Goal: Check status: Check status

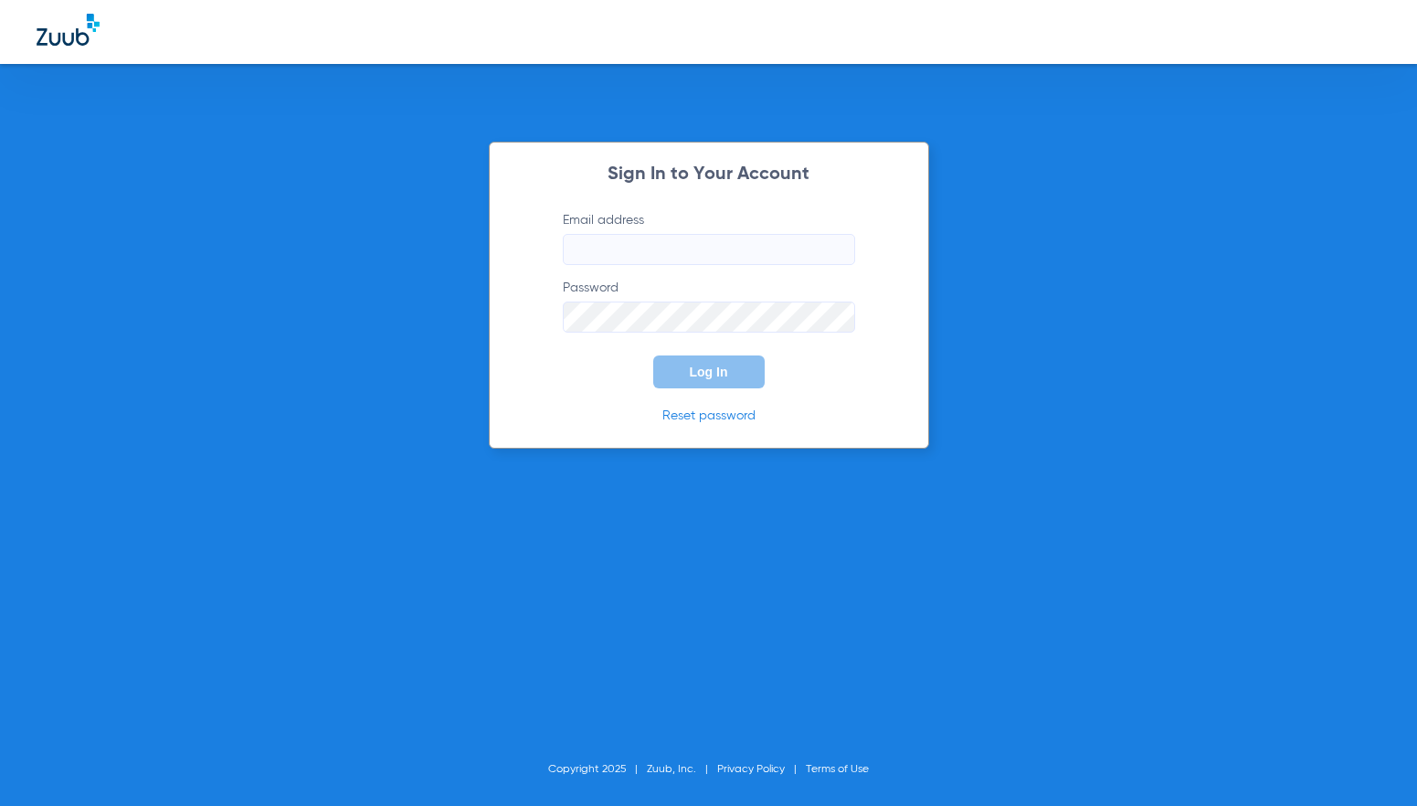
click at [675, 250] on input "Email address" at bounding box center [709, 249] width 292 height 31
type input "[PERSON_NAME][EMAIL_ADDRESS][DOMAIN_NAME]"
click at [653, 355] on button "Log In" at bounding box center [708, 371] width 111 height 33
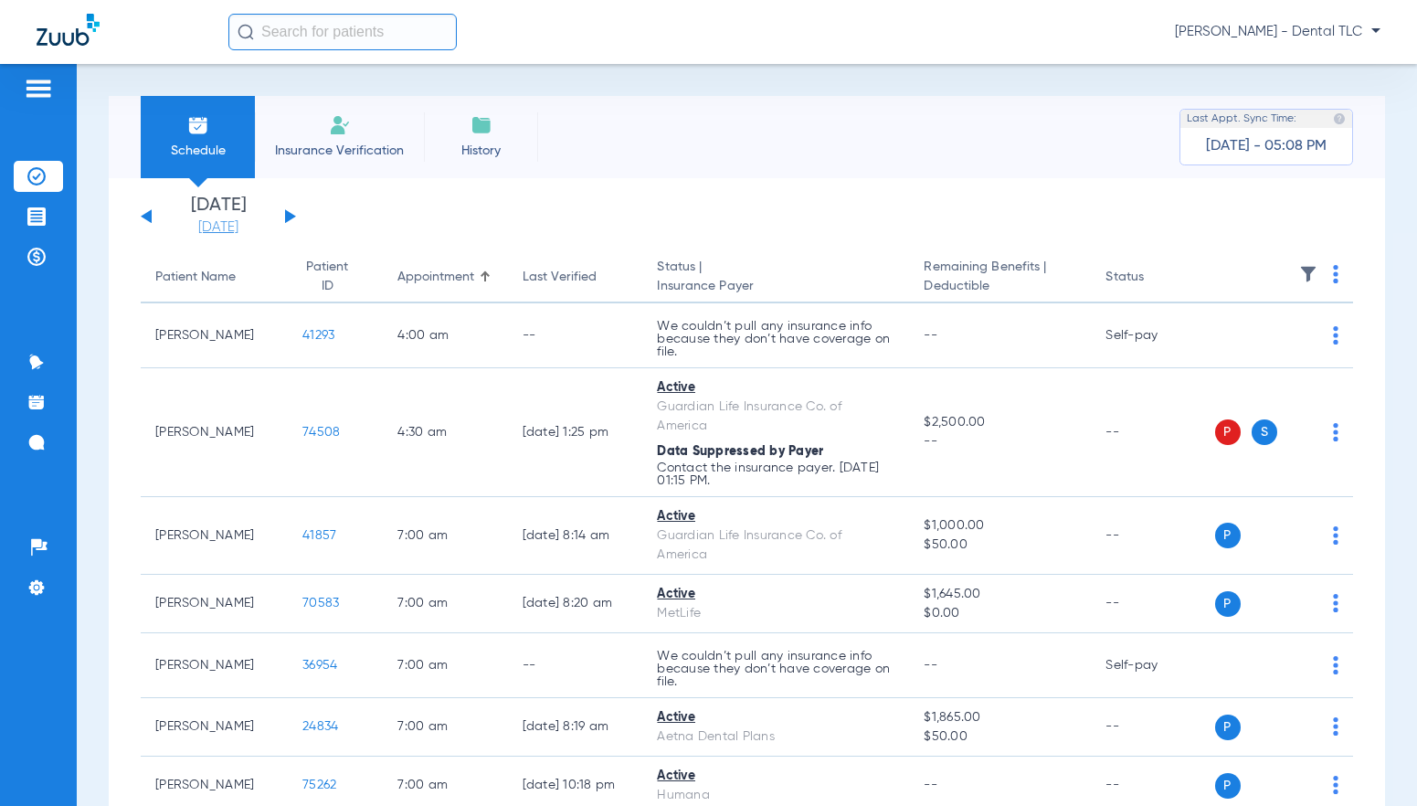
click at [242, 232] on link "[DATE]" at bounding box center [219, 227] width 110 height 18
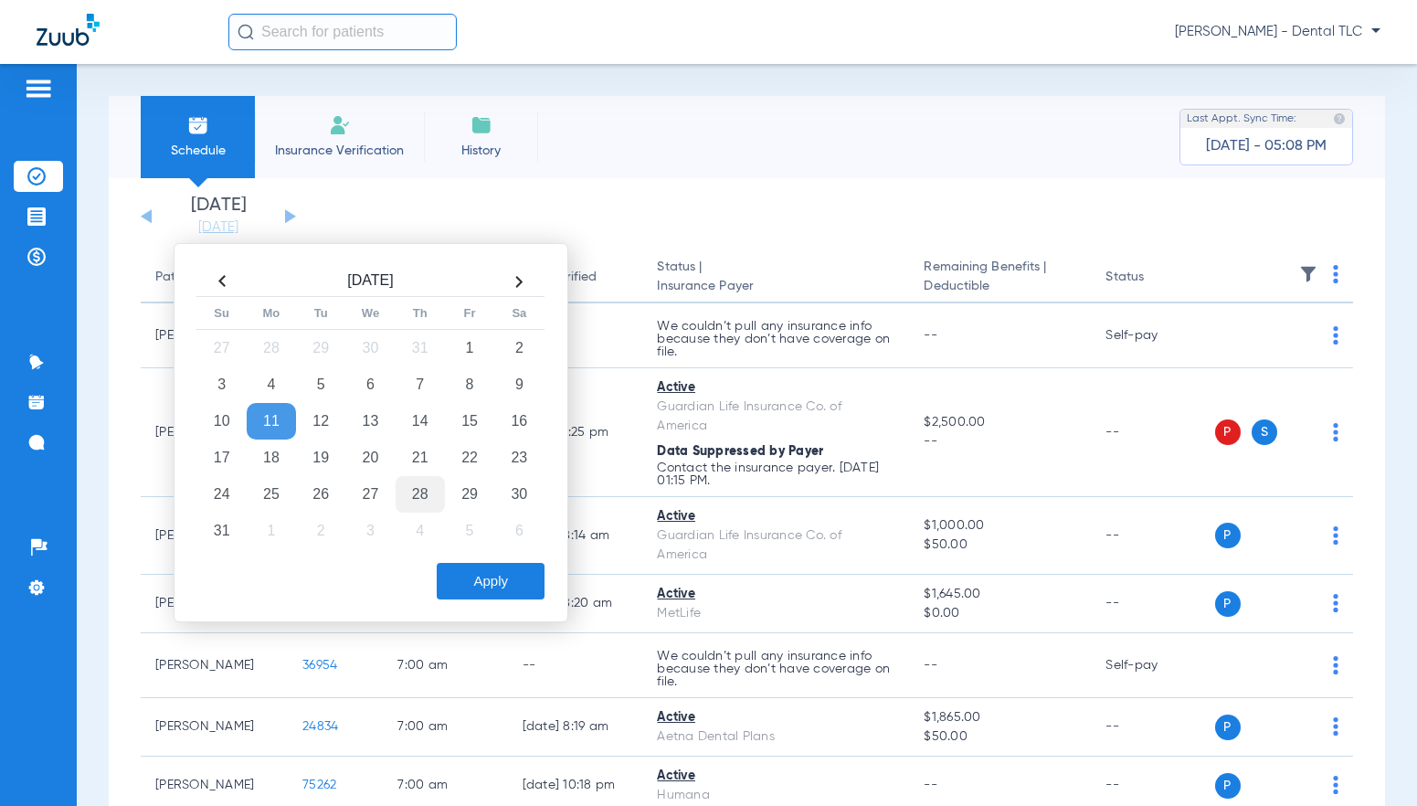
click at [403, 485] on td "28" at bounding box center [420, 494] width 49 height 37
click at [501, 563] on button "Apply" at bounding box center [491, 581] width 108 height 37
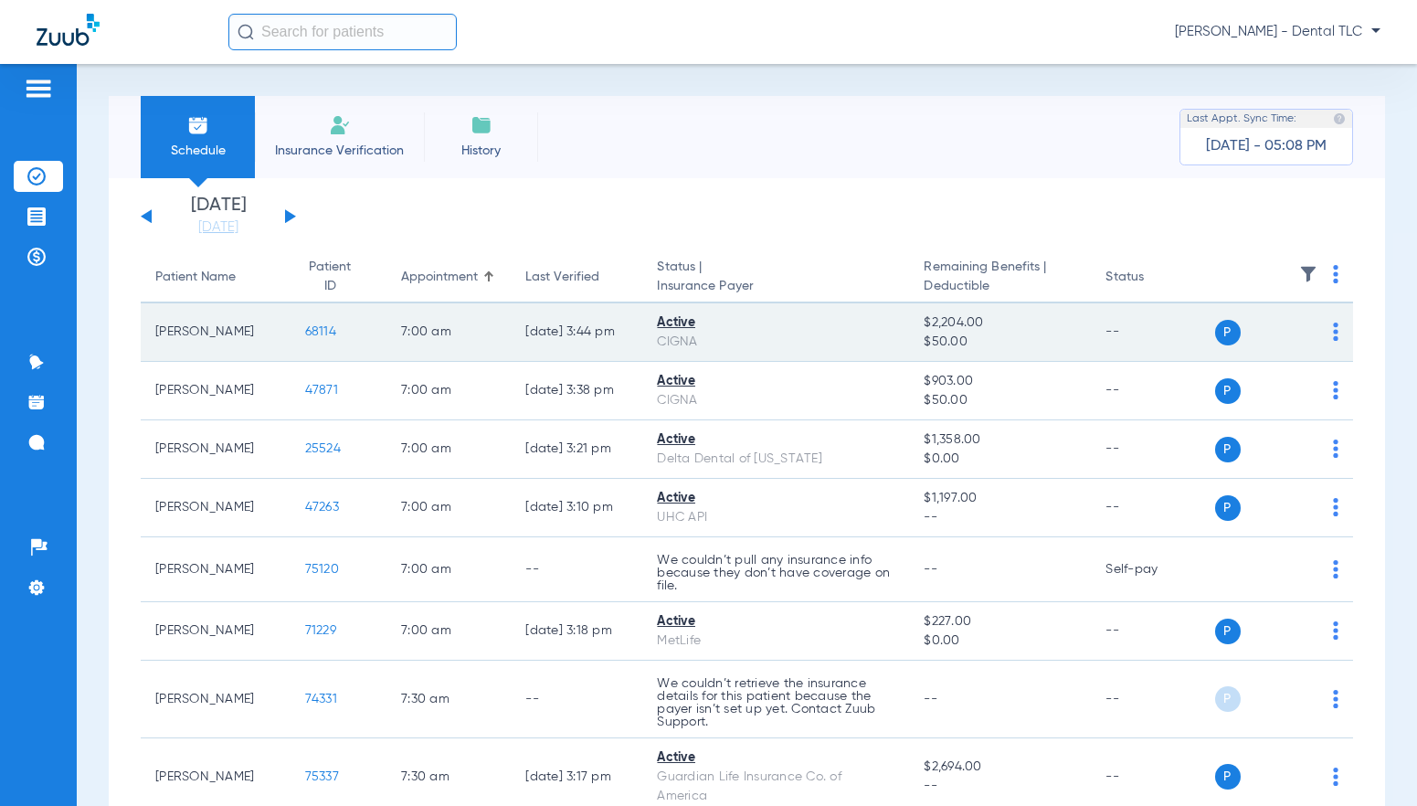
click at [305, 331] on span "68114" at bounding box center [320, 331] width 31 height 13
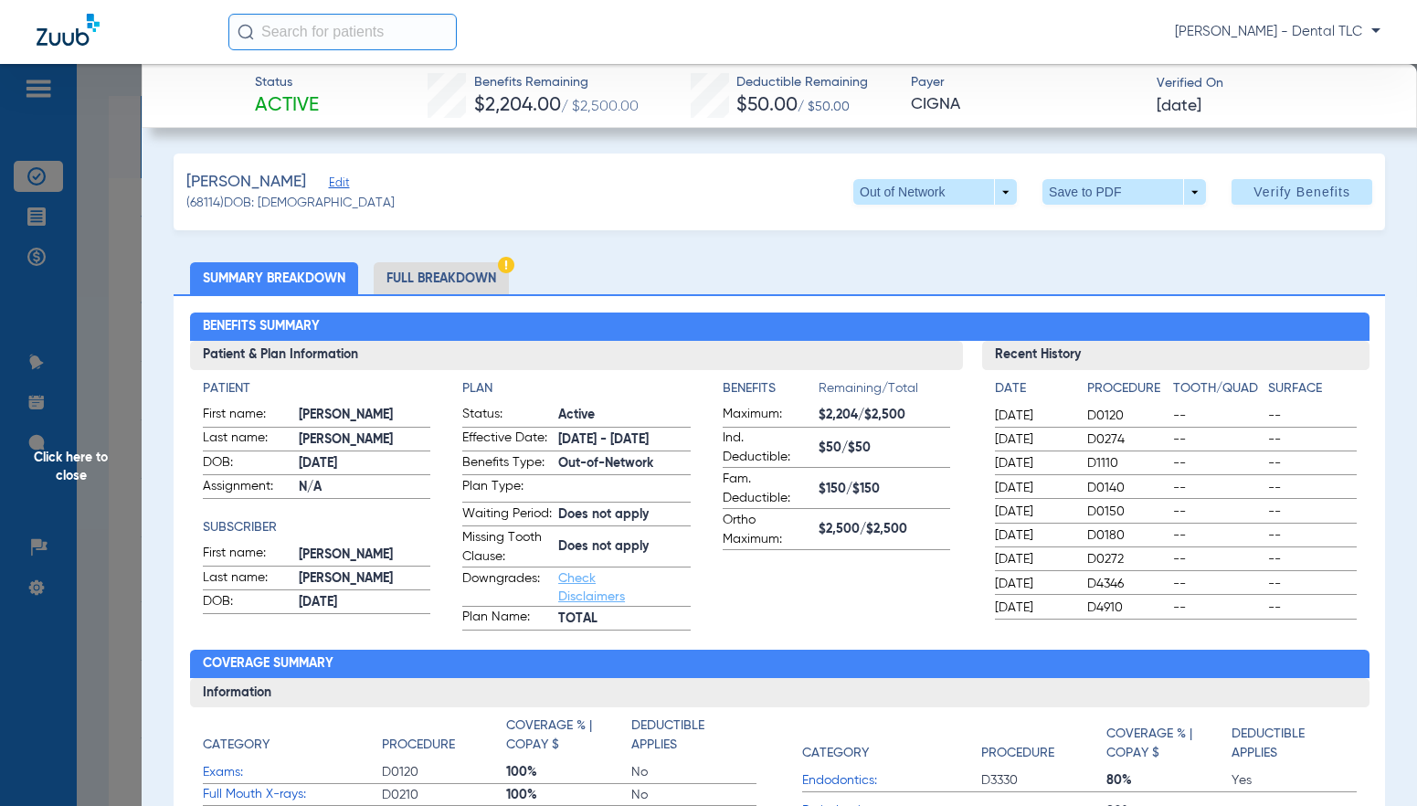
click at [420, 286] on li "Full Breakdown" at bounding box center [441, 278] width 135 height 32
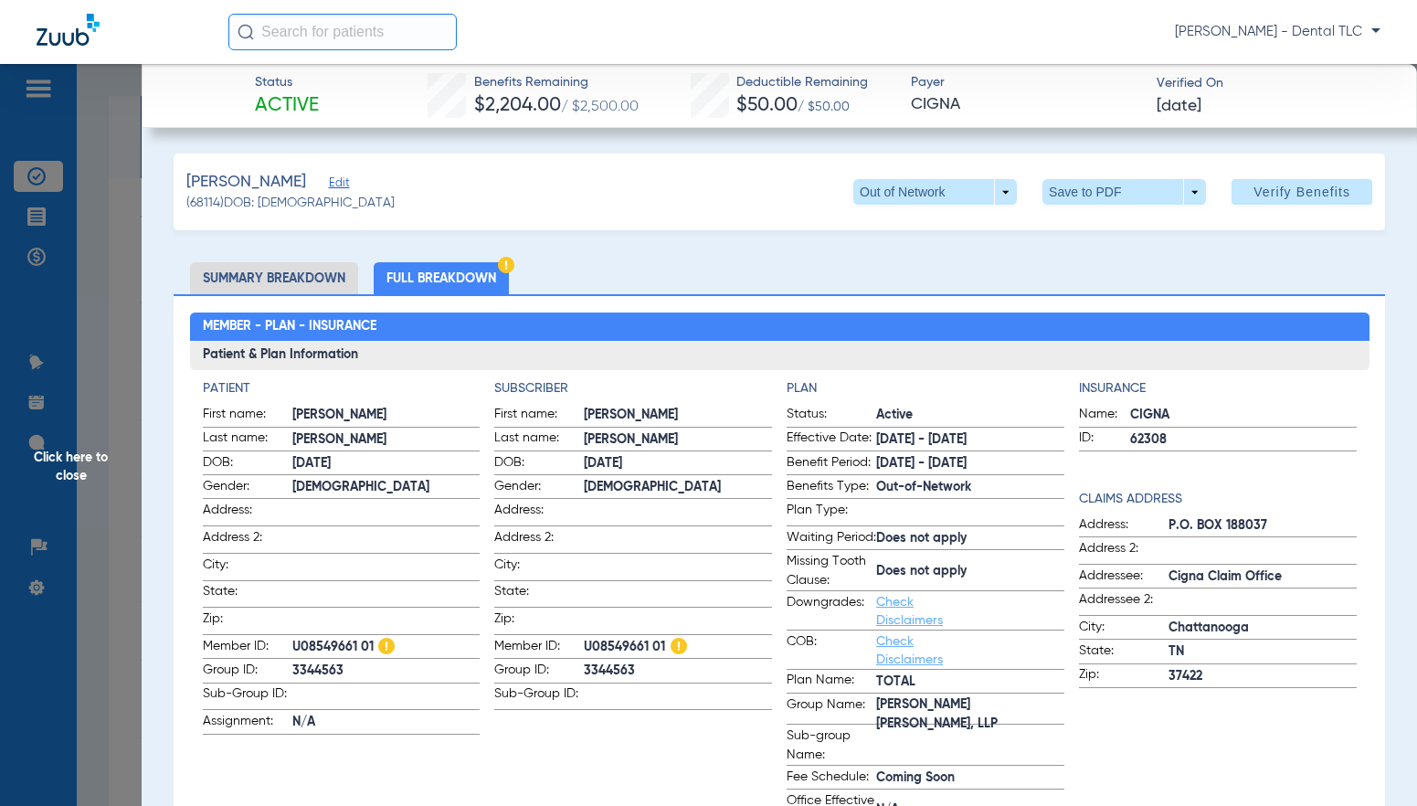
click at [81, 461] on span "Click here to close" at bounding box center [71, 467] width 142 height 806
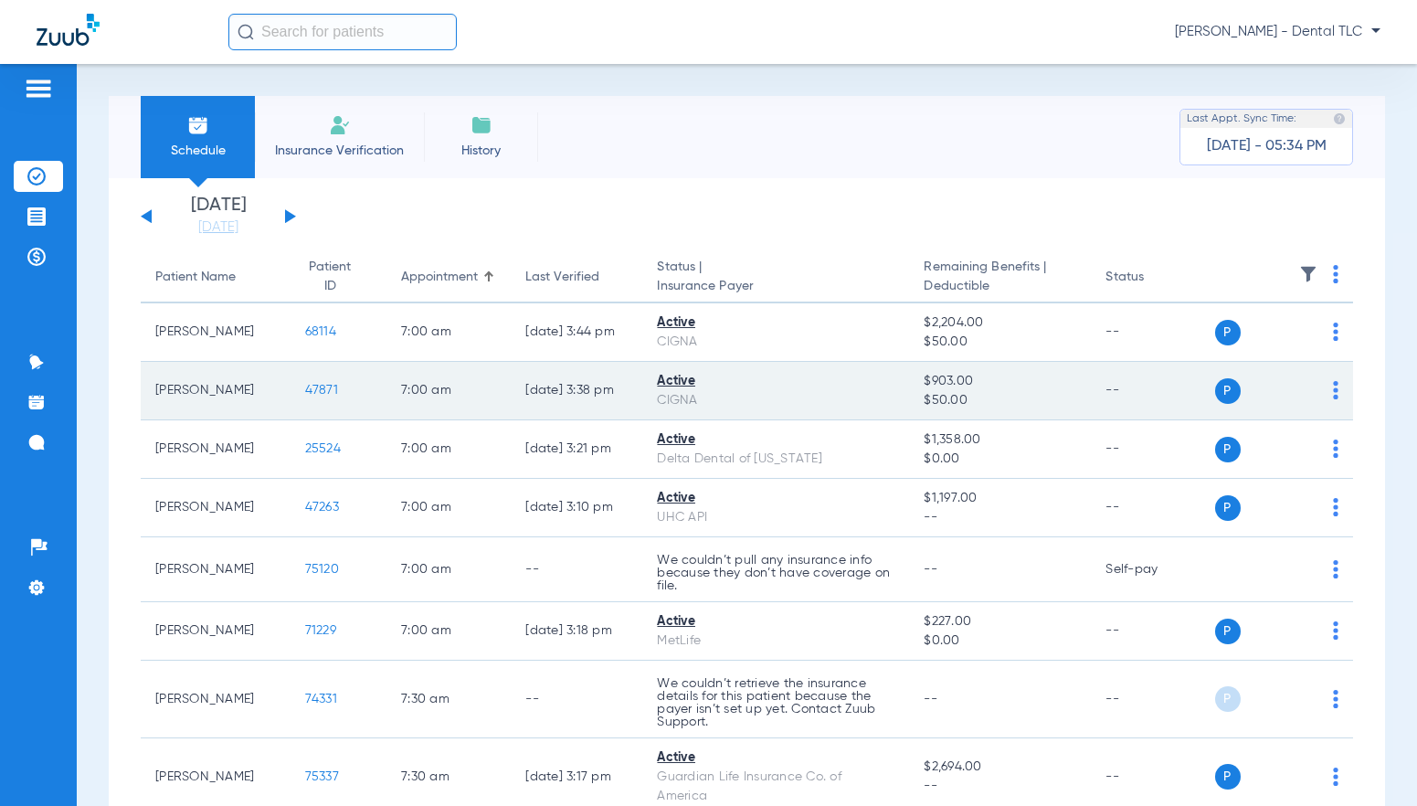
click at [310, 393] on span "47871" at bounding box center [321, 390] width 33 height 13
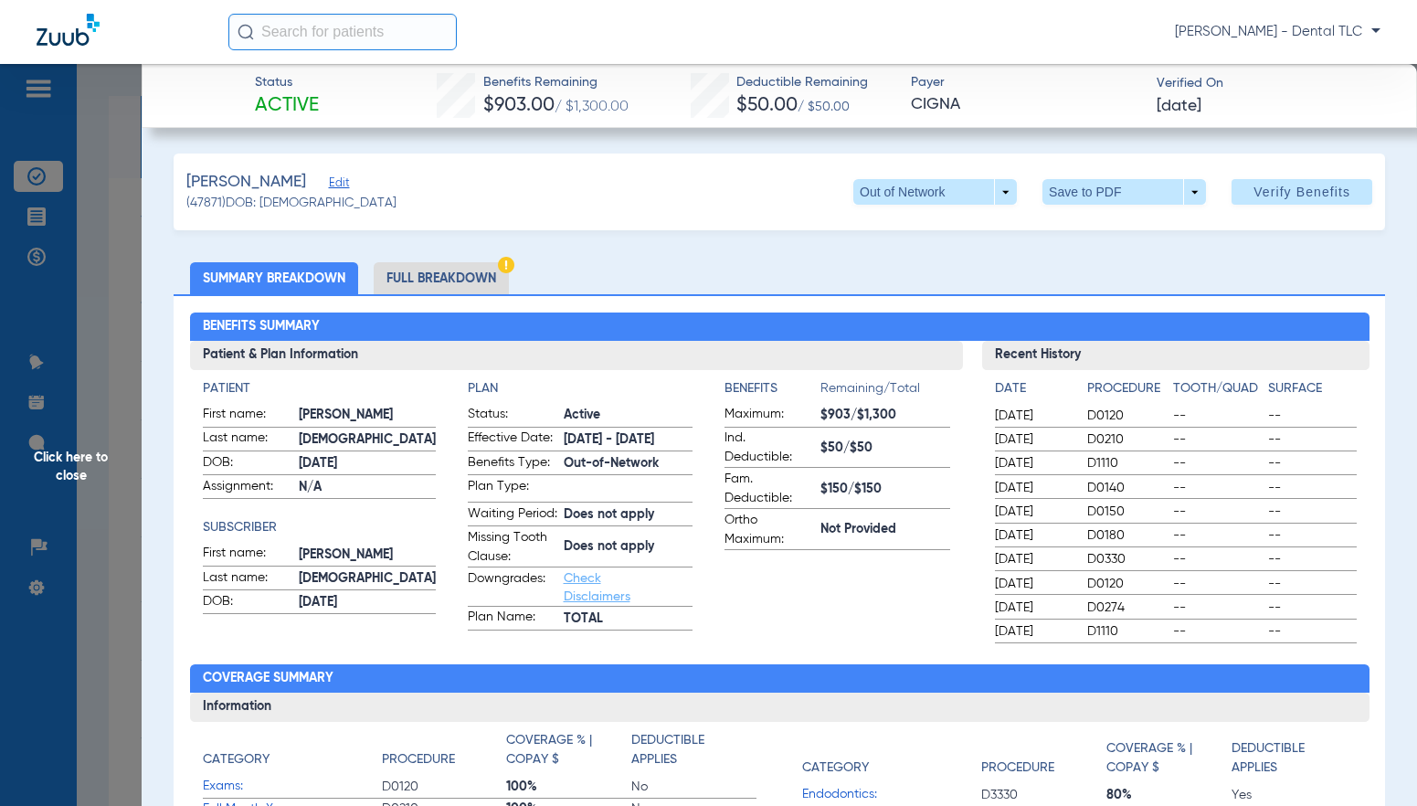
click at [451, 280] on li "Full Breakdown" at bounding box center [441, 278] width 135 height 32
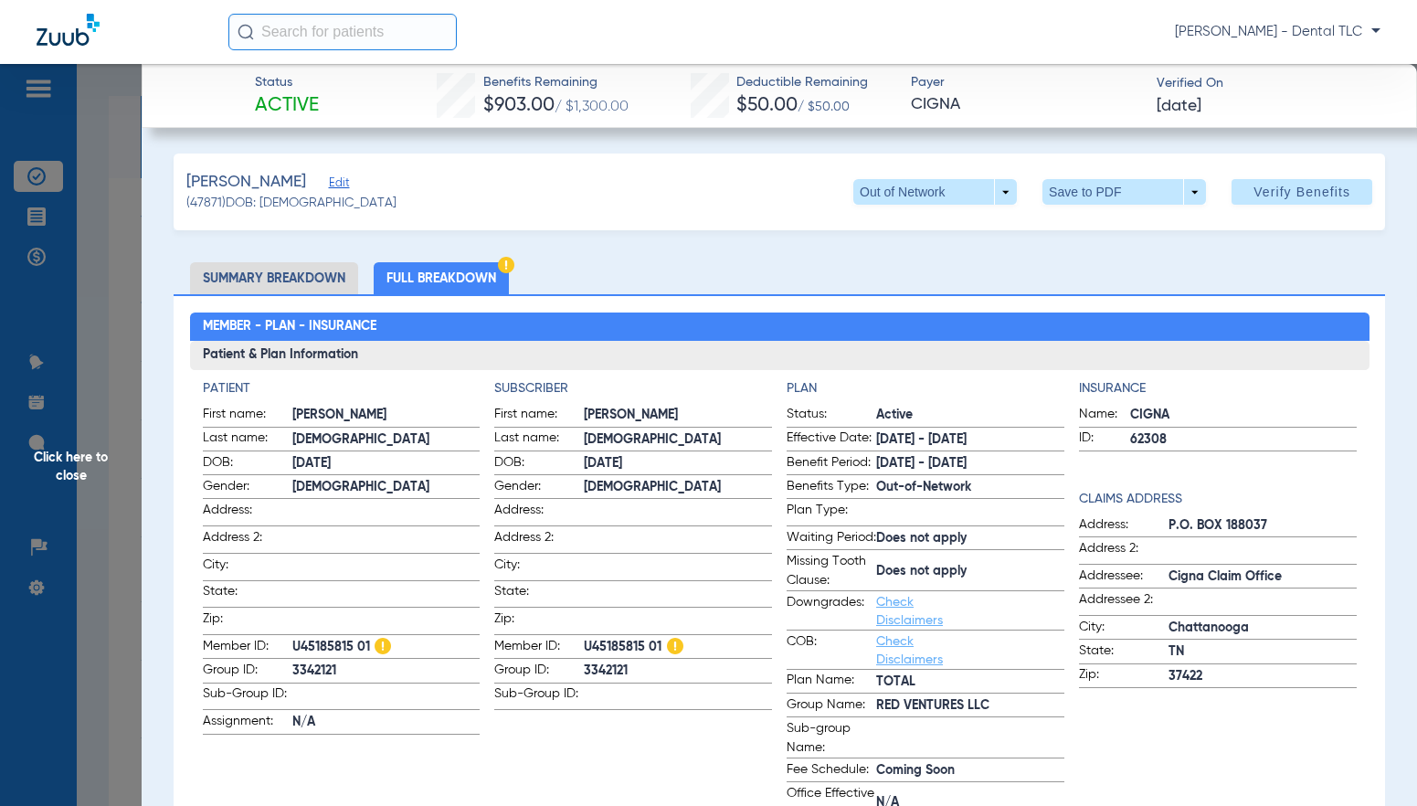
click at [70, 456] on span "Click here to close" at bounding box center [71, 467] width 142 height 806
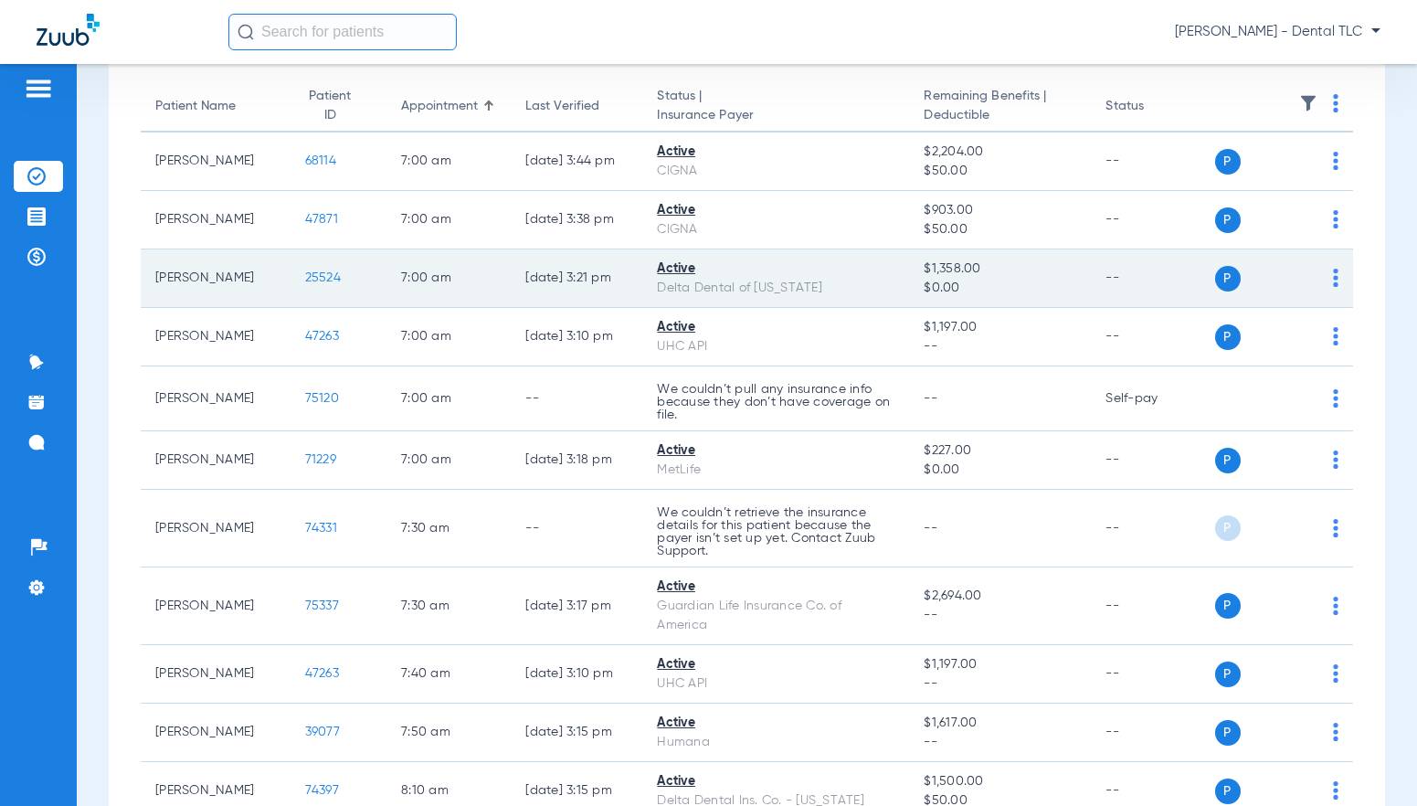
scroll to position [183, 0]
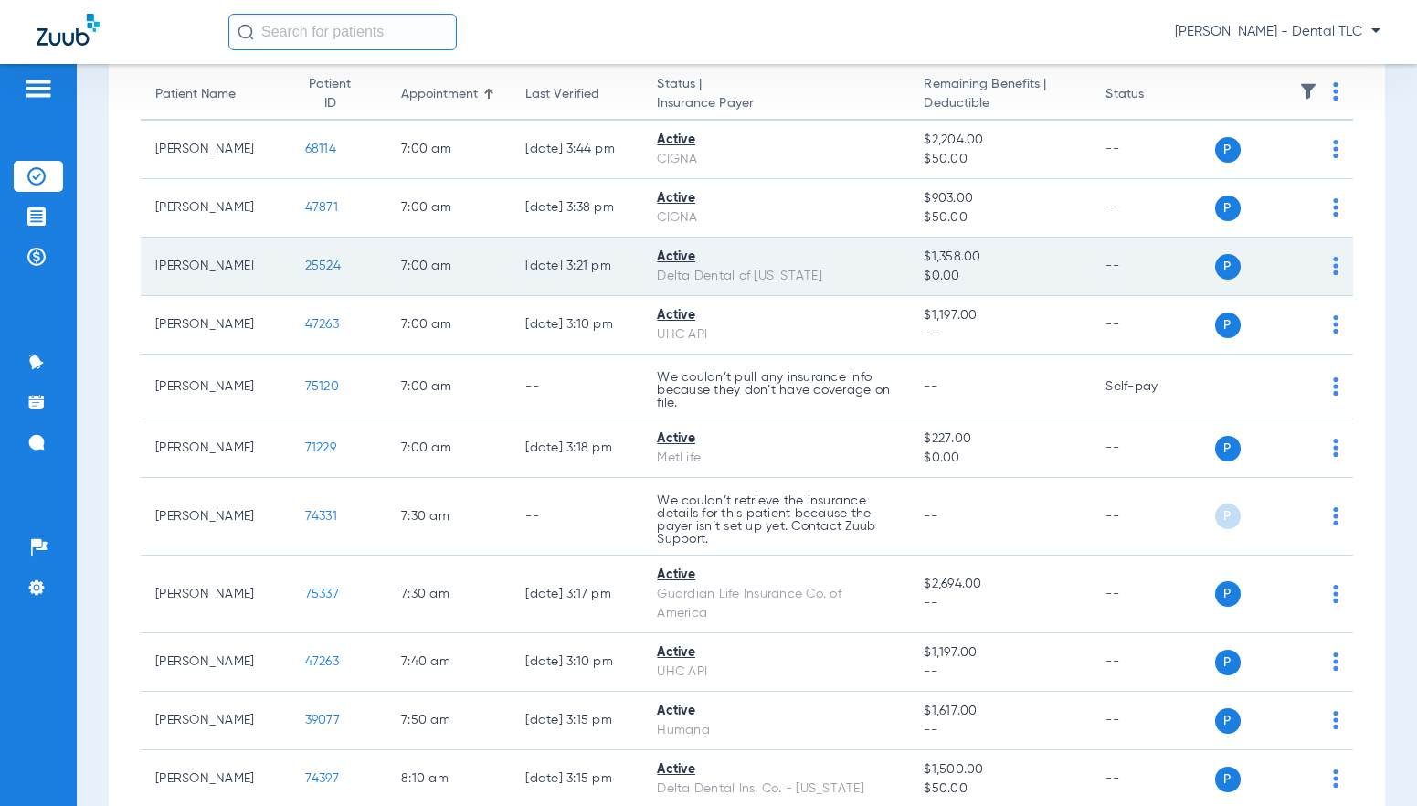
click at [291, 262] on td "25524" at bounding box center [339, 267] width 96 height 58
click at [305, 262] on span "25524" at bounding box center [323, 265] width 36 height 13
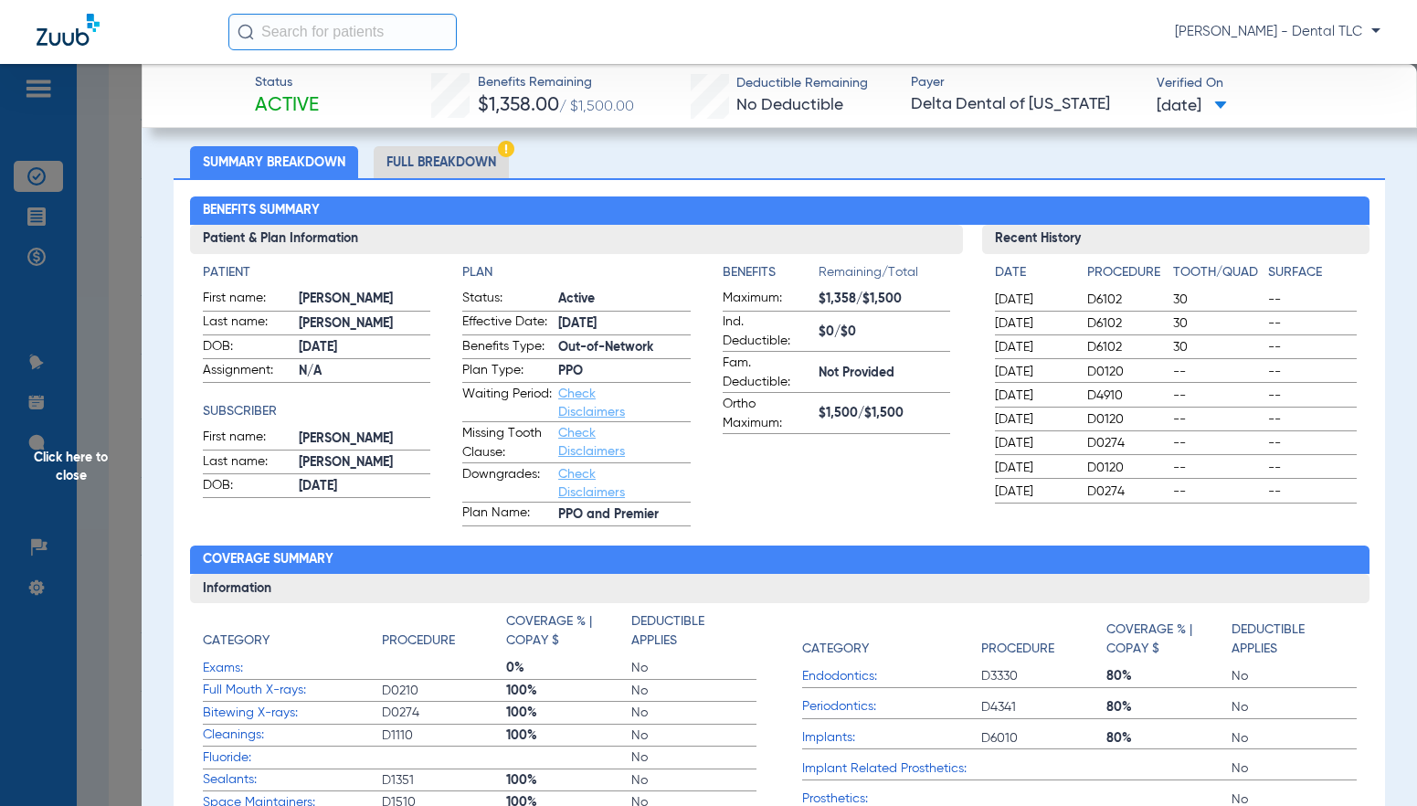
scroll to position [91, 0]
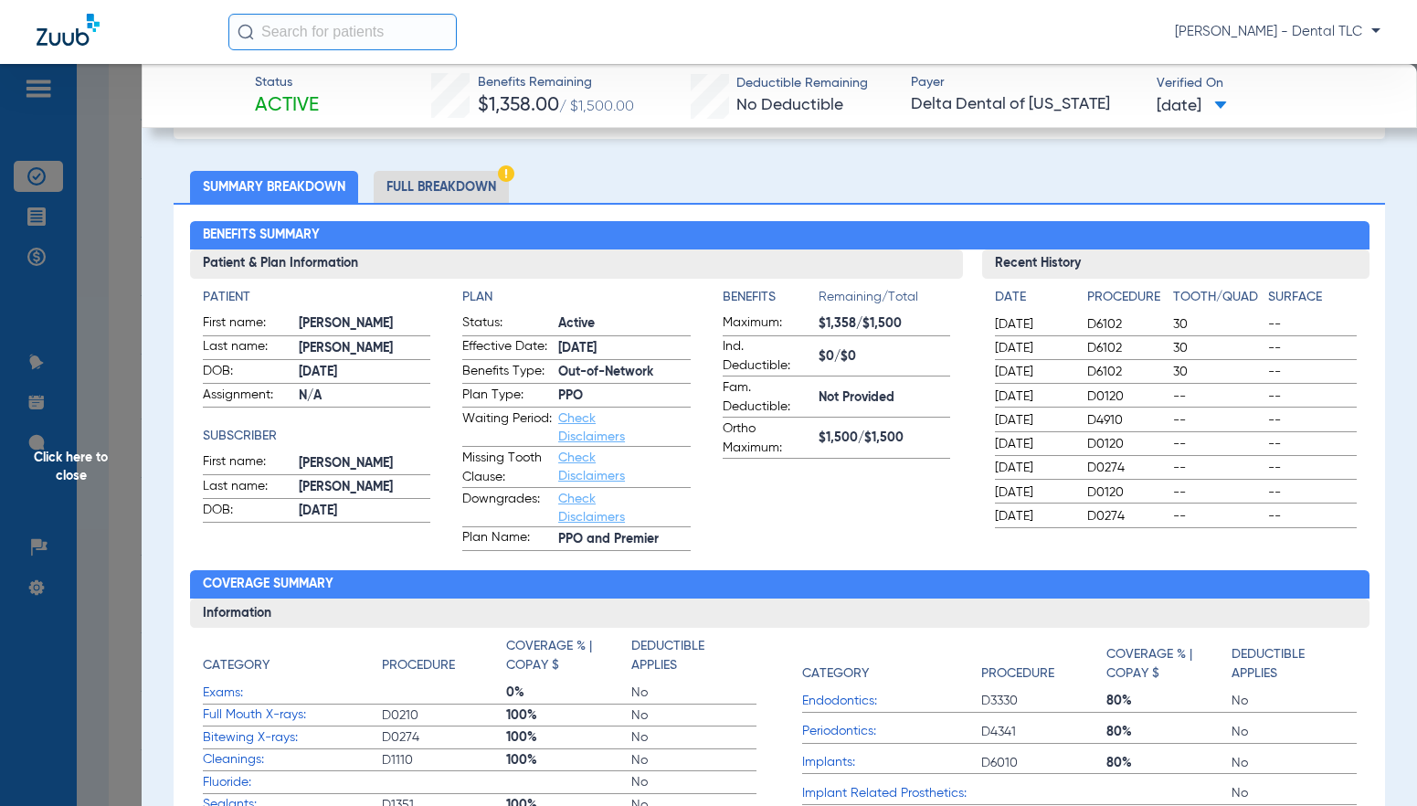
click at [428, 188] on li "Full Breakdown" at bounding box center [441, 187] width 135 height 32
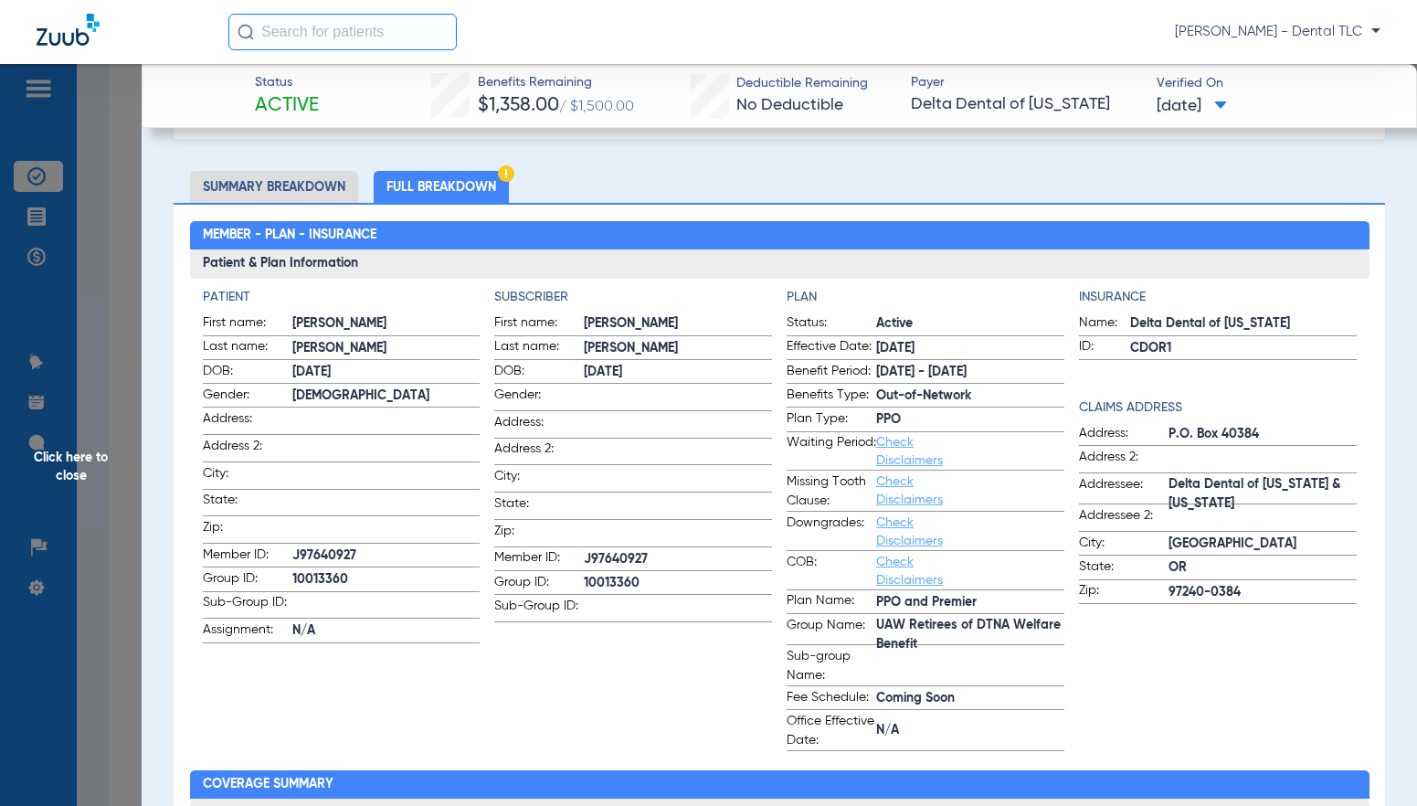
click at [254, 180] on li "Summary Breakdown" at bounding box center [274, 187] width 168 height 32
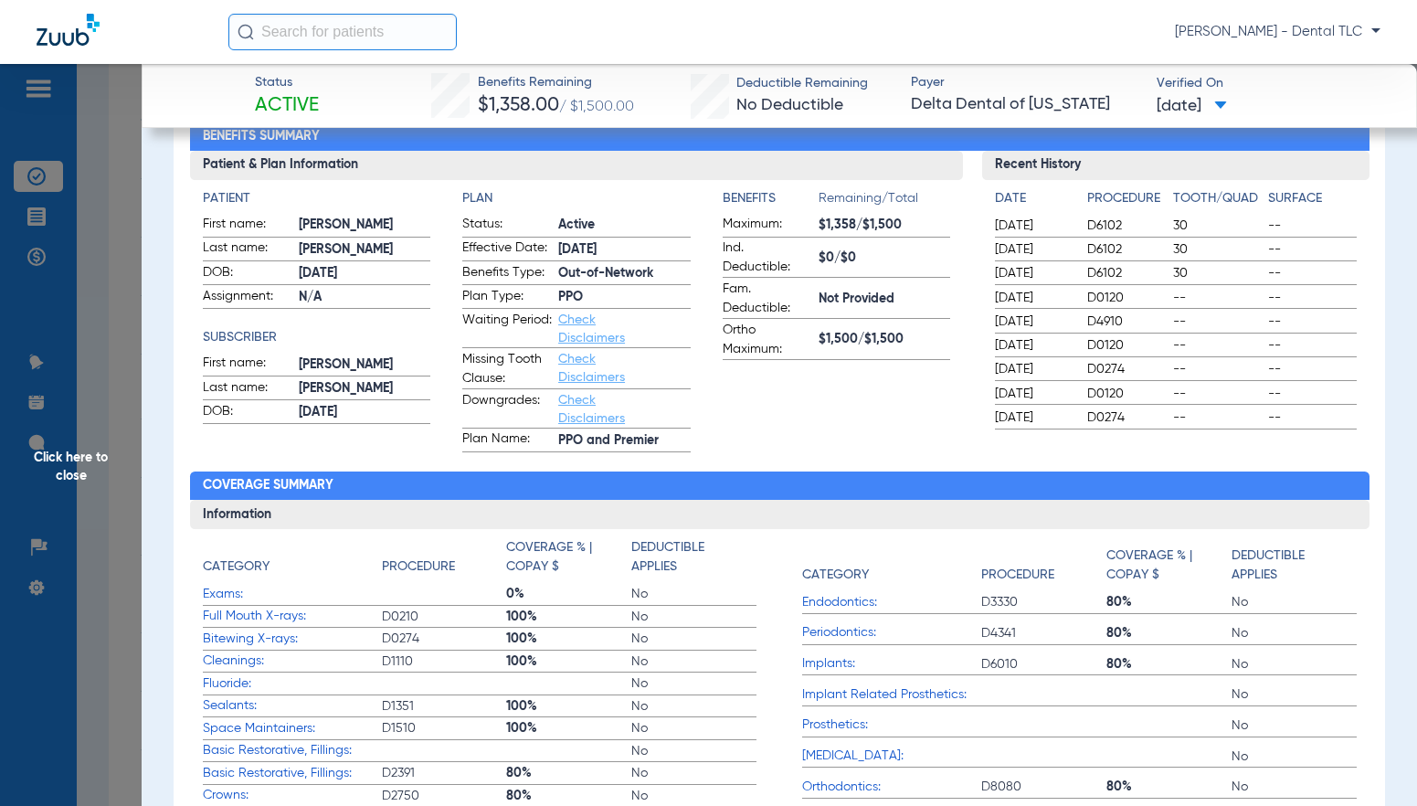
scroll to position [183, 0]
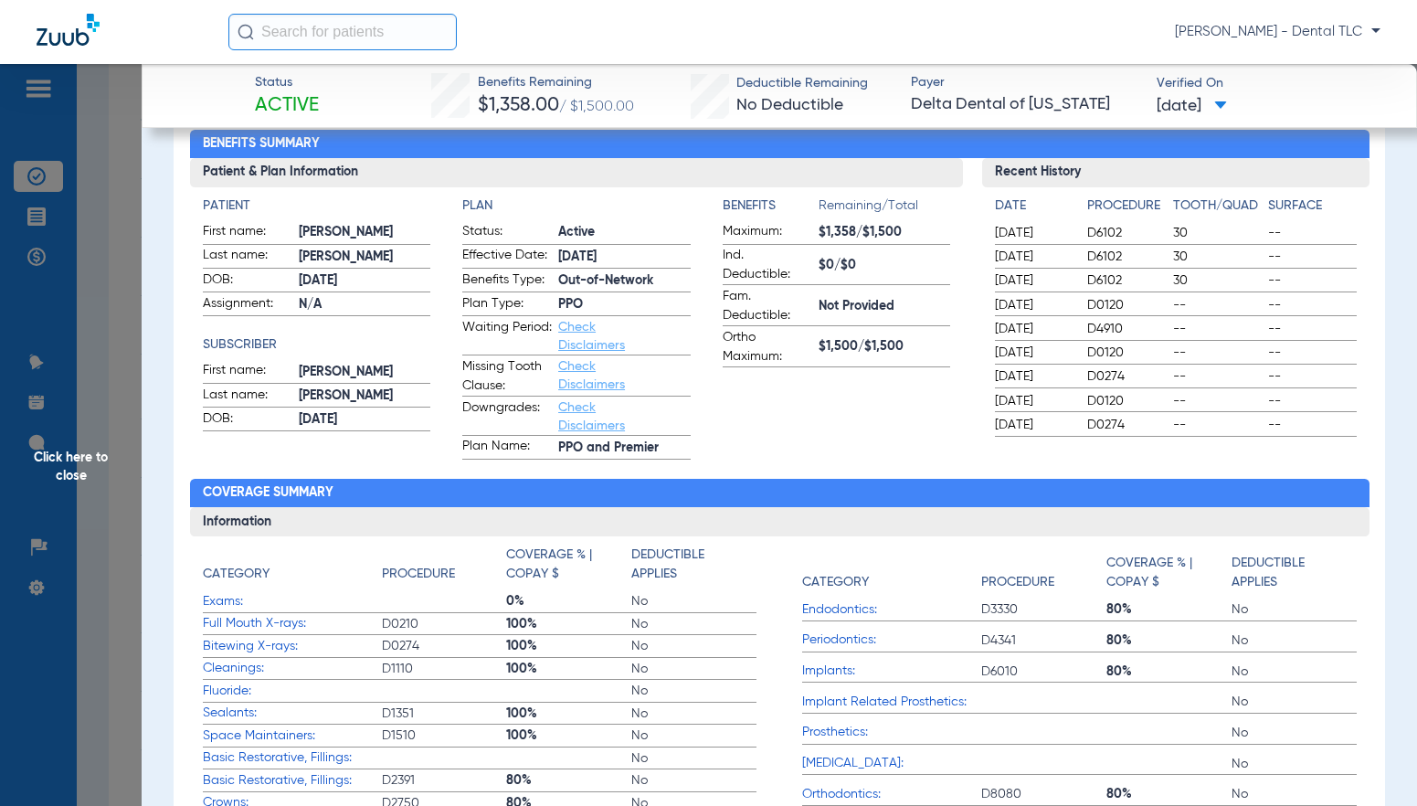
click at [79, 459] on span "Click here to close" at bounding box center [71, 467] width 142 height 806
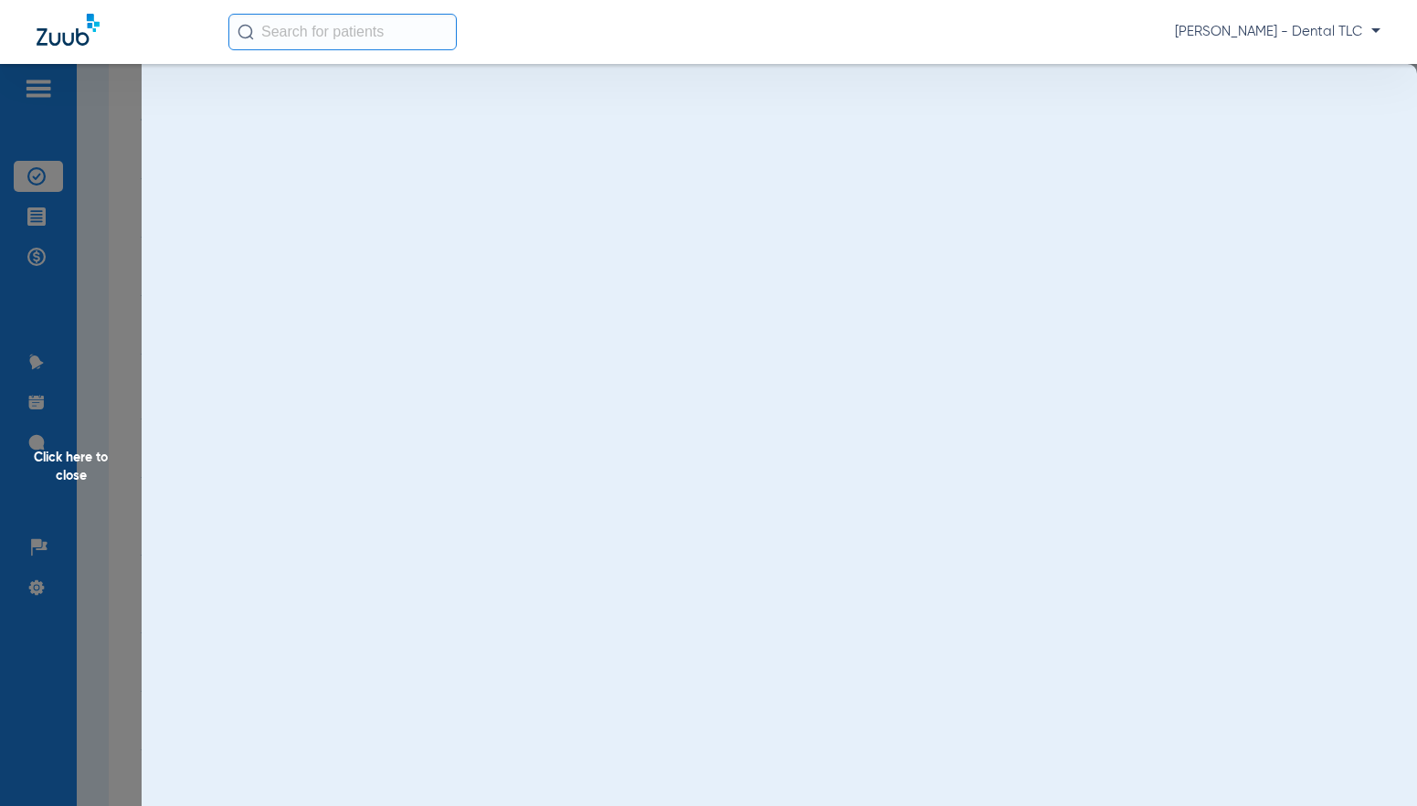
scroll to position [0, 0]
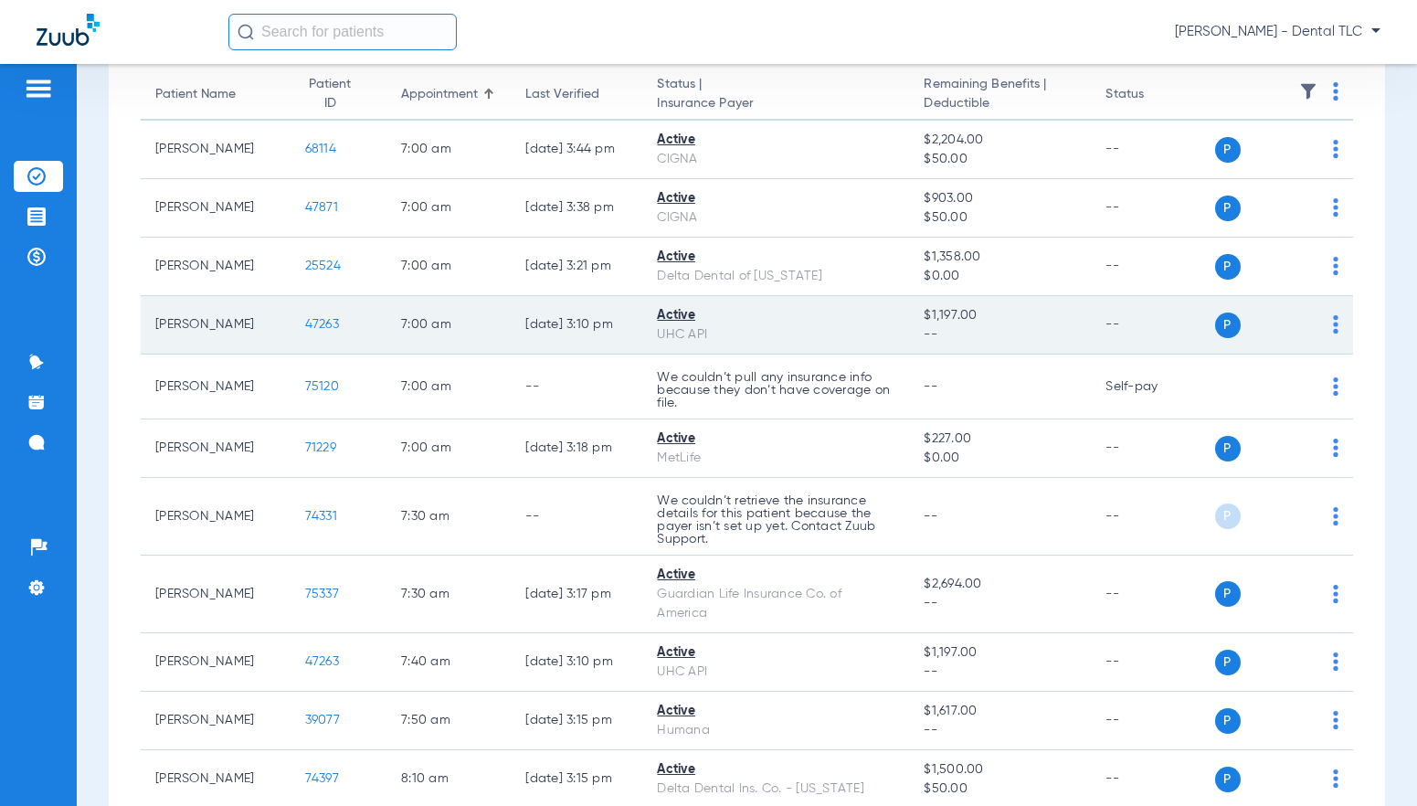
click at [305, 324] on span "47263" at bounding box center [322, 324] width 34 height 13
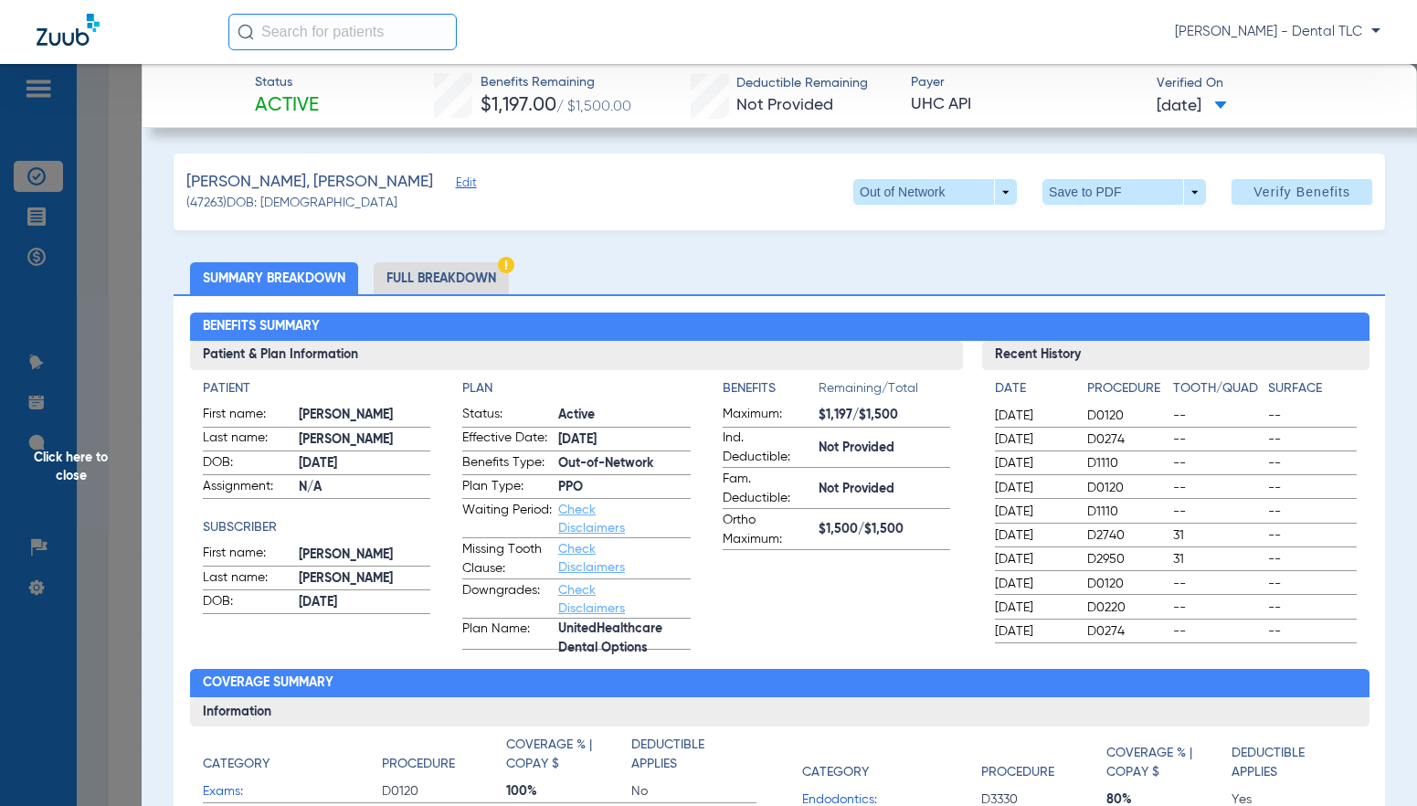
click at [451, 281] on li "Full Breakdown" at bounding box center [441, 278] width 135 height 32
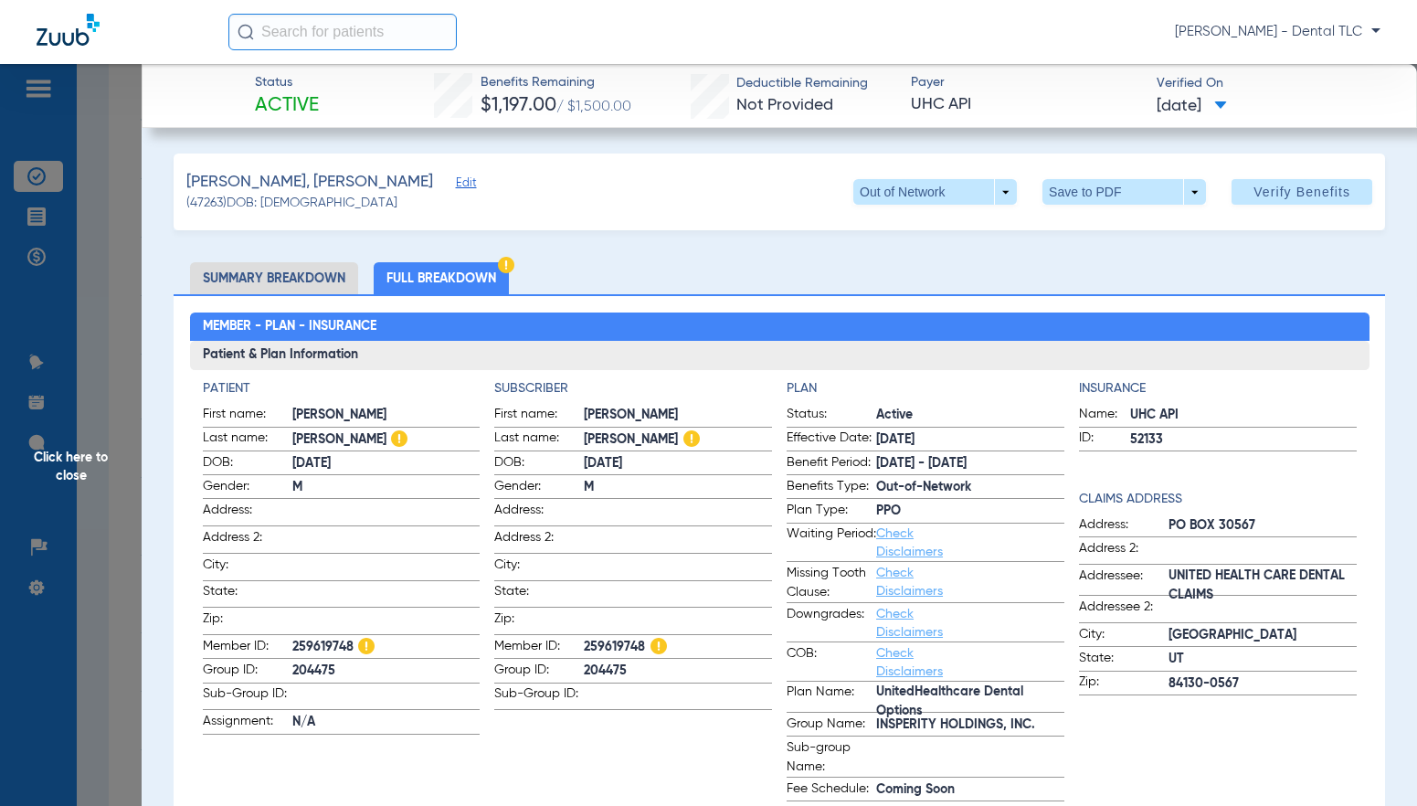
click at [88, 464] on span "Click here to close" at bounding box center [71, 467] width 142 height 806
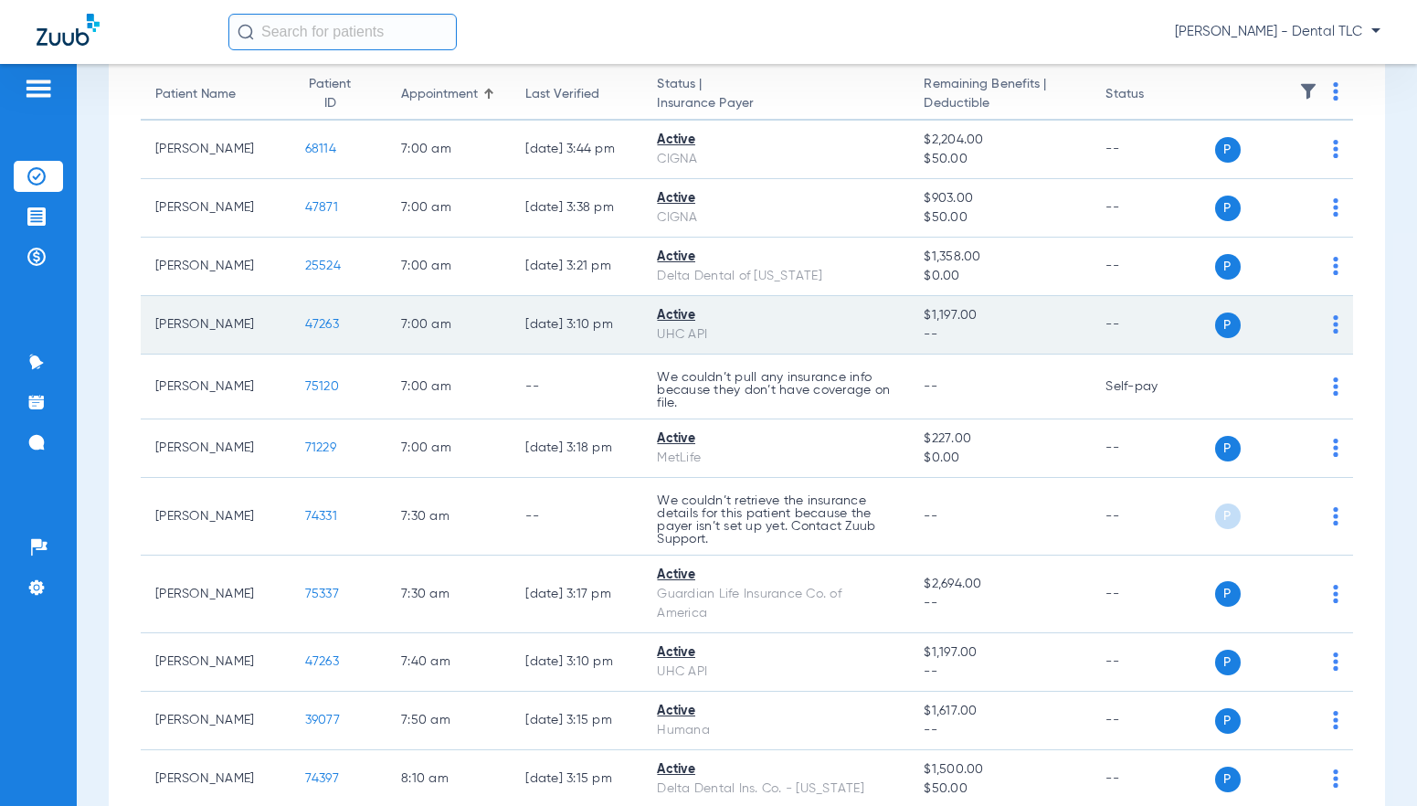
scroll to position [274, 0]
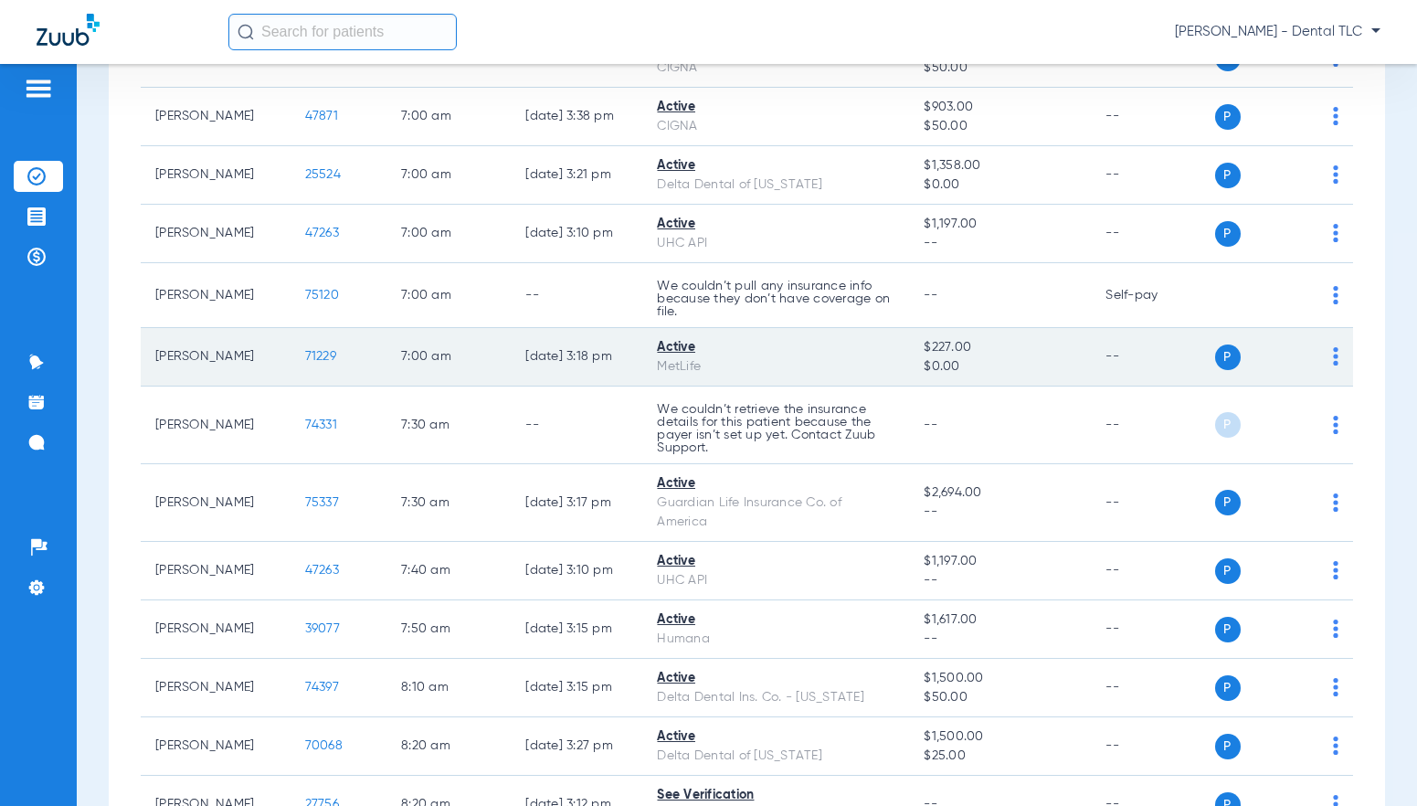
click at [291, 363] on td "71229" at bounding box center [339, 357] width 96 height 58
click at [305, 355] on span "71229" at bounding box center [320, 356] width 31 height 13
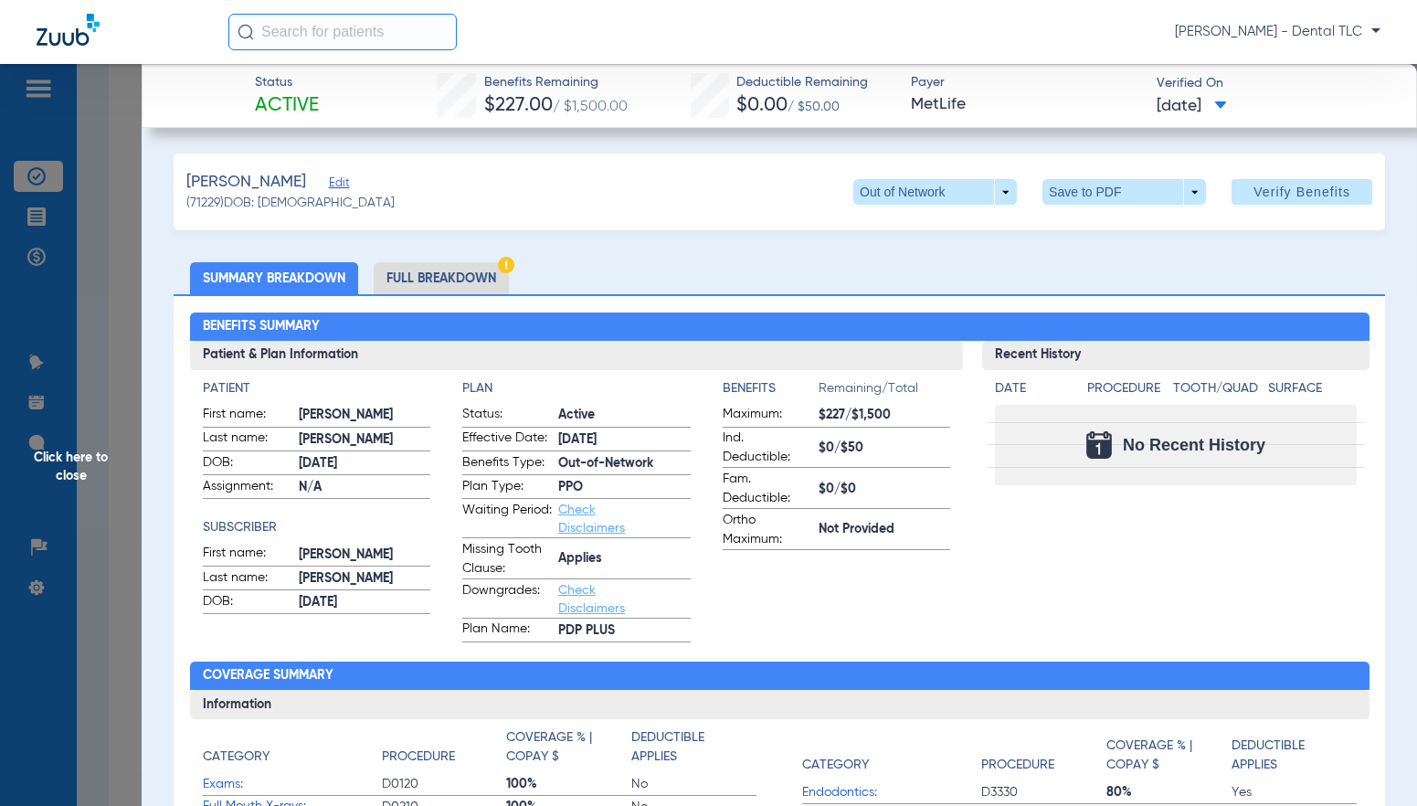
drag, startPoint x: 436, startPoint y: 276, endPoint x: 162, endPoint y: 291, distance: 274.5
click at [436, 276] on li "Full Breakdown" at bounding box center [441, 278] width 135 height 32
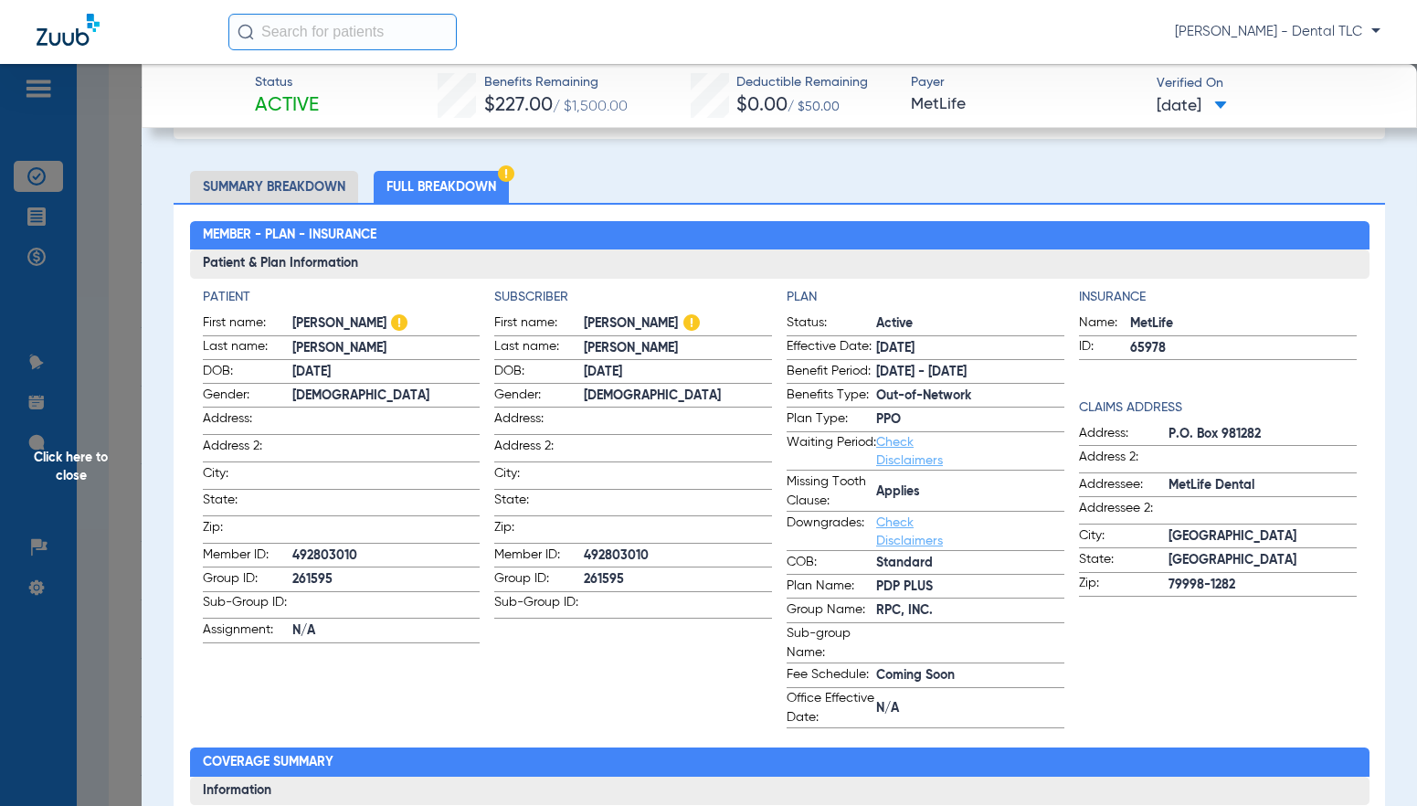
scroll to position [0, 0]
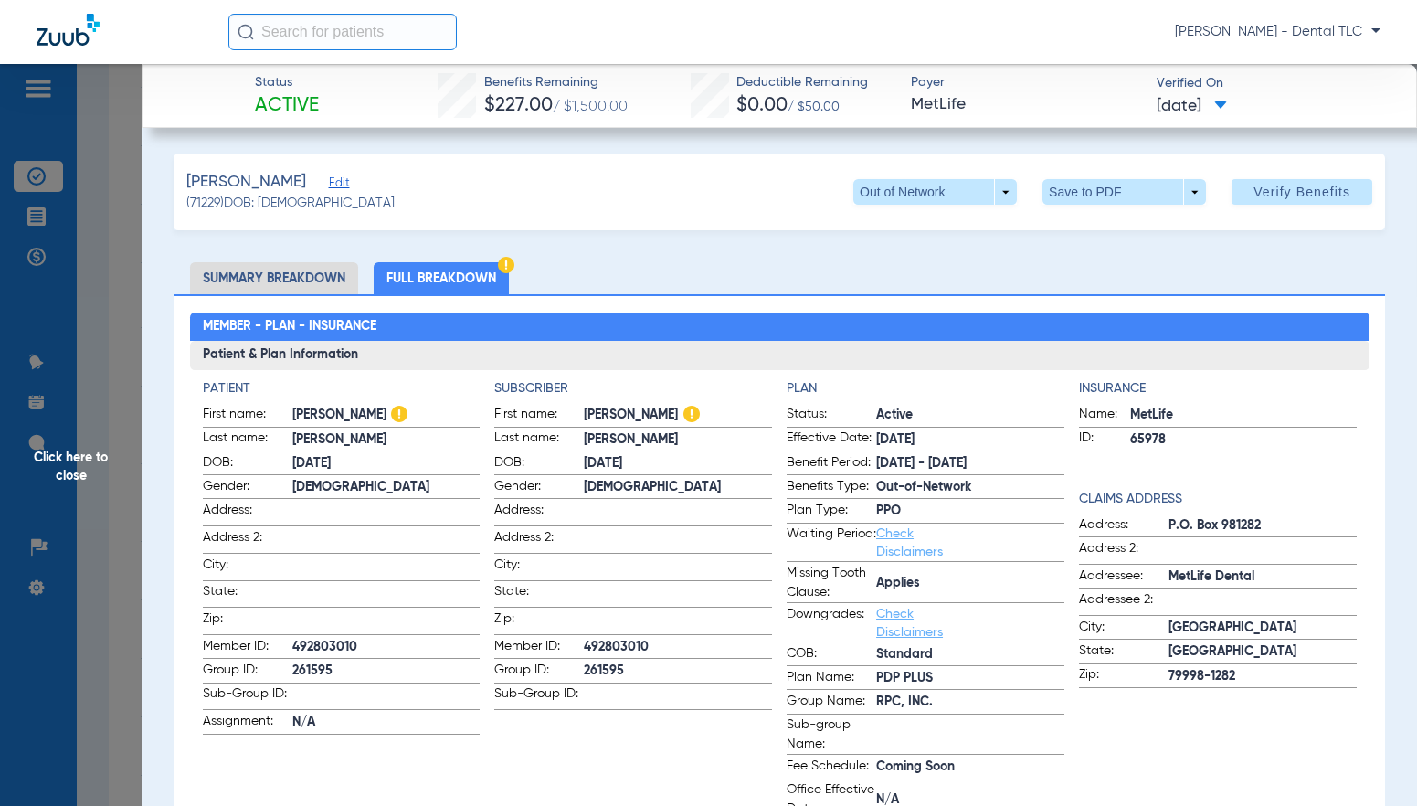
click at [409, 272] on li "Full Breakdown" at bounding box center [441, 278] width 135 height 32
click at [228, 290] on li "Summary Breakdown" at bounding box center [274, 278] width 168 height 32
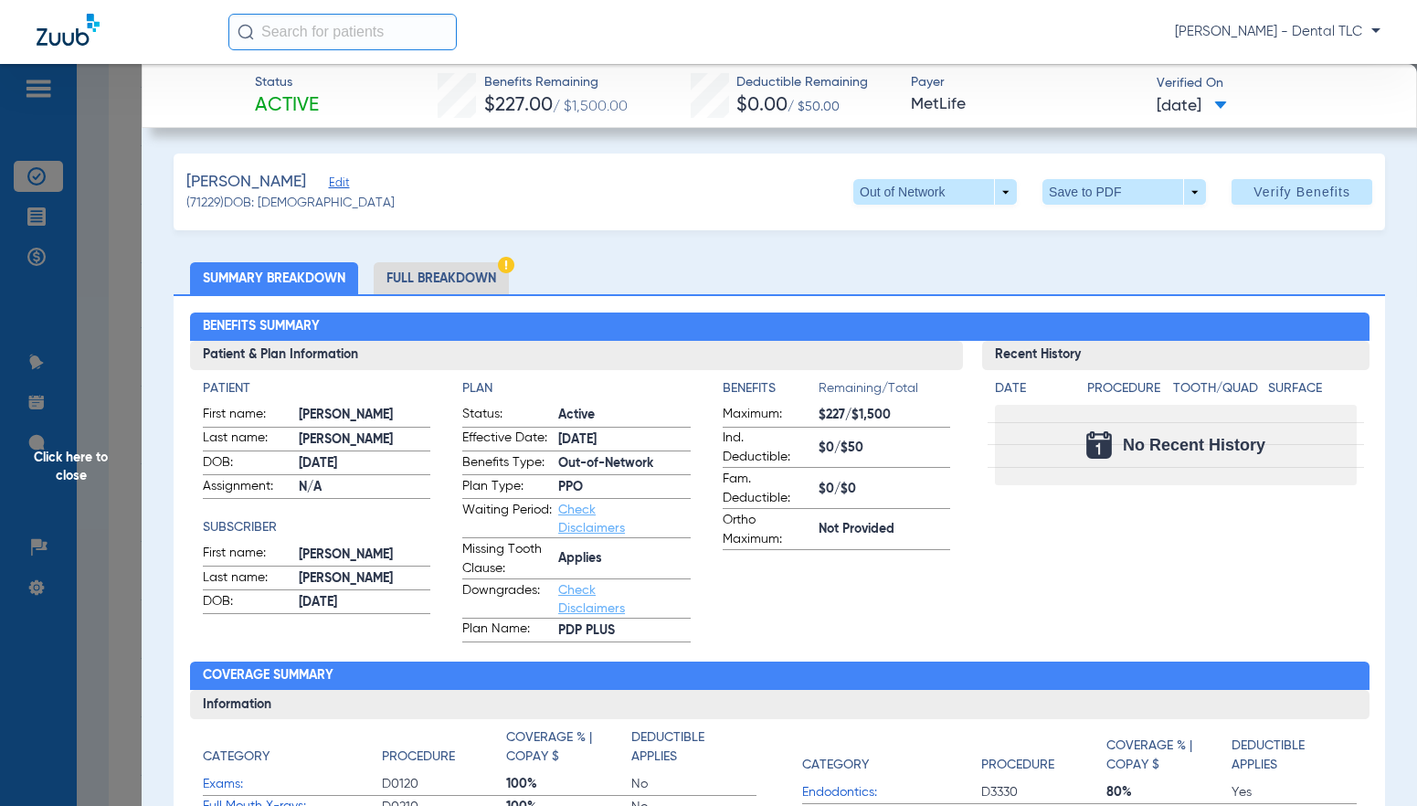
click at [83, 464] on span "Click here to close" at bounding box center [71, 467] width 142 height 806
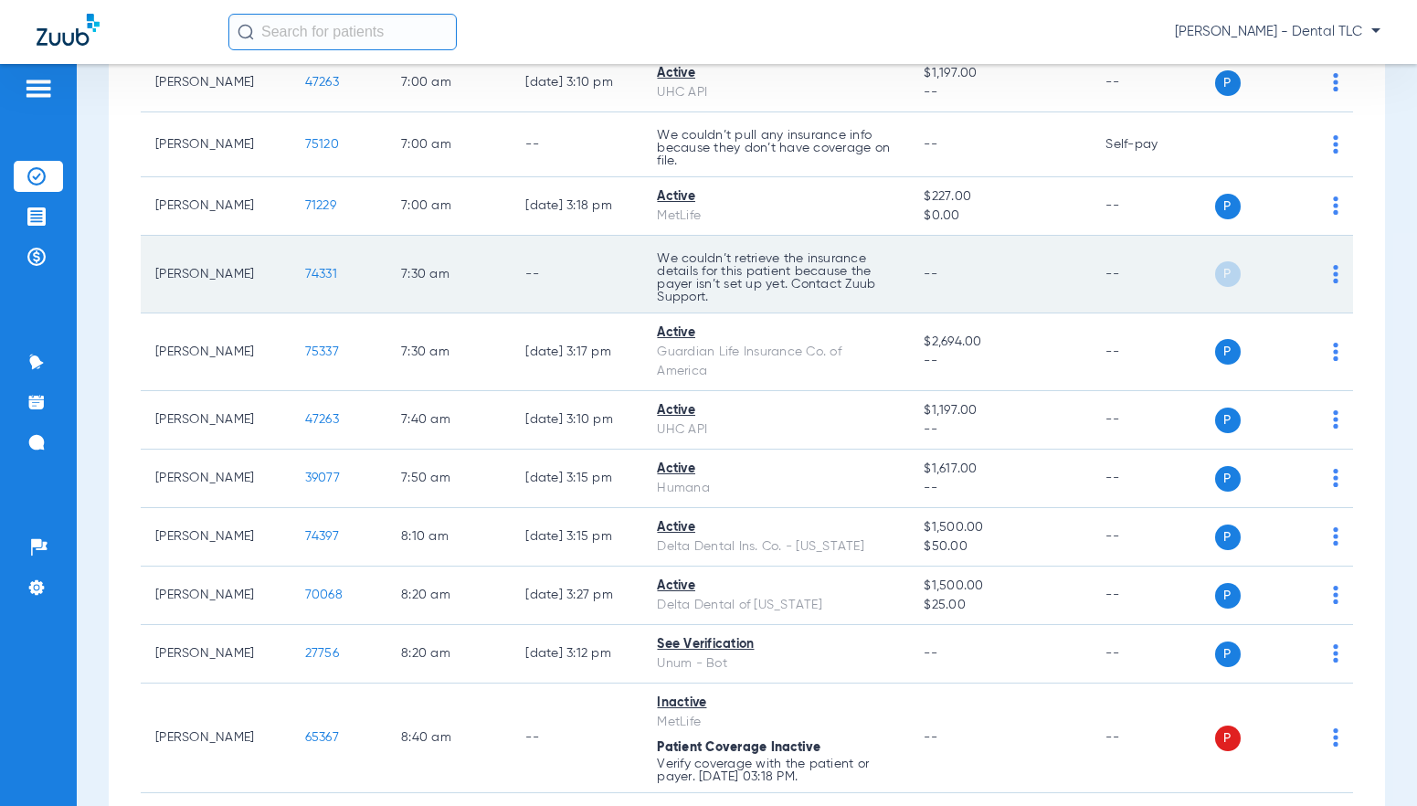
scroll to position [457, 0]
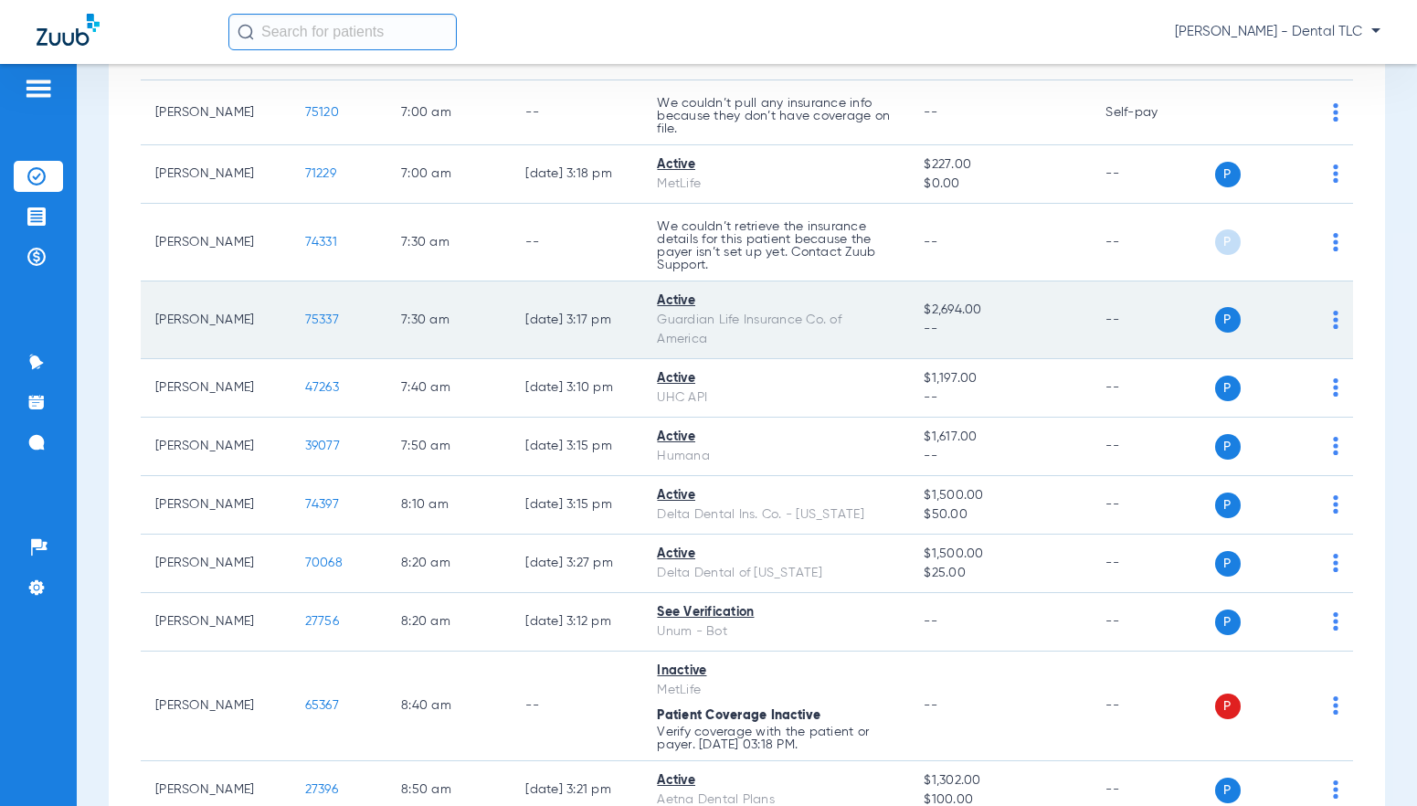
click at [310, 322] on span "75337" at bounding box center [322, 319] width 34 height 13
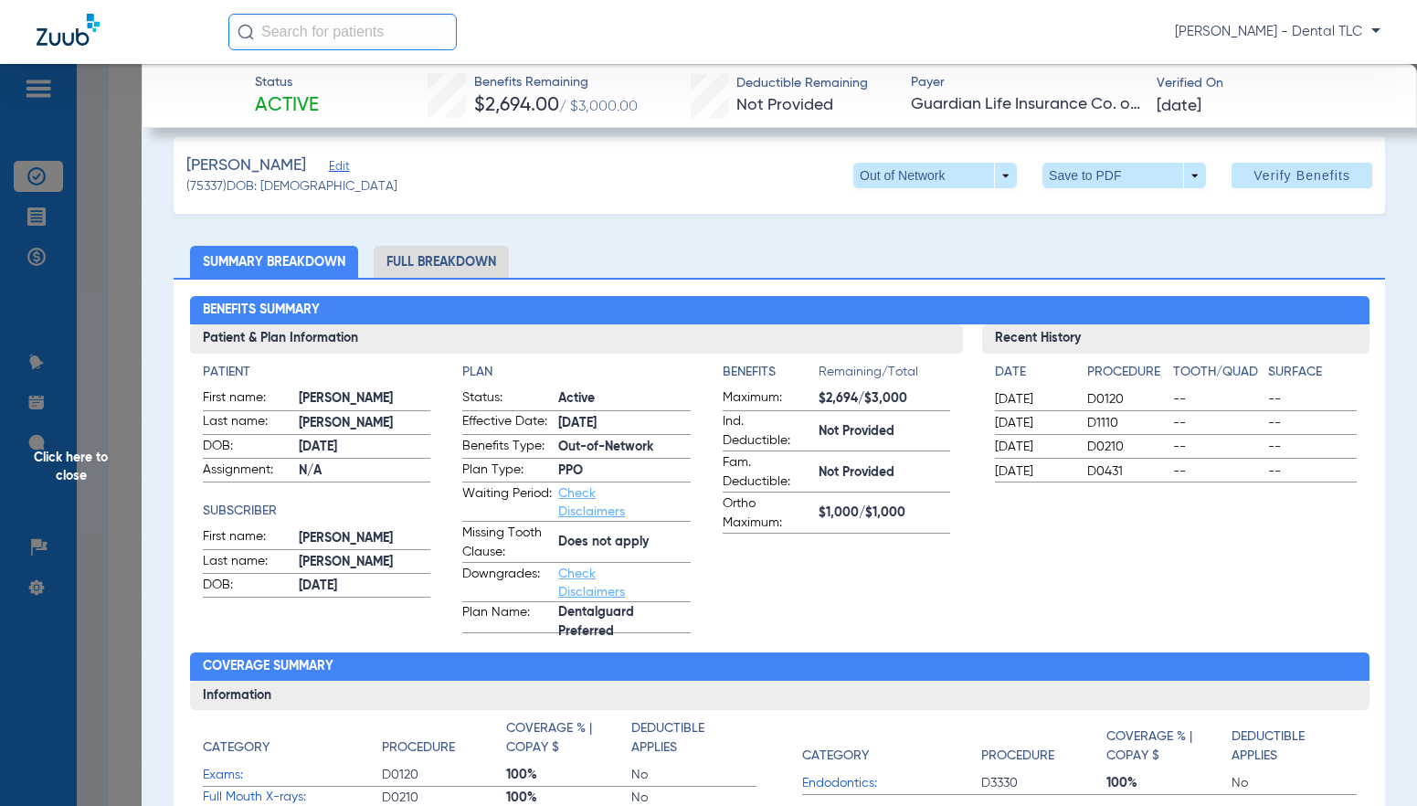
scroll to position [0, 0]
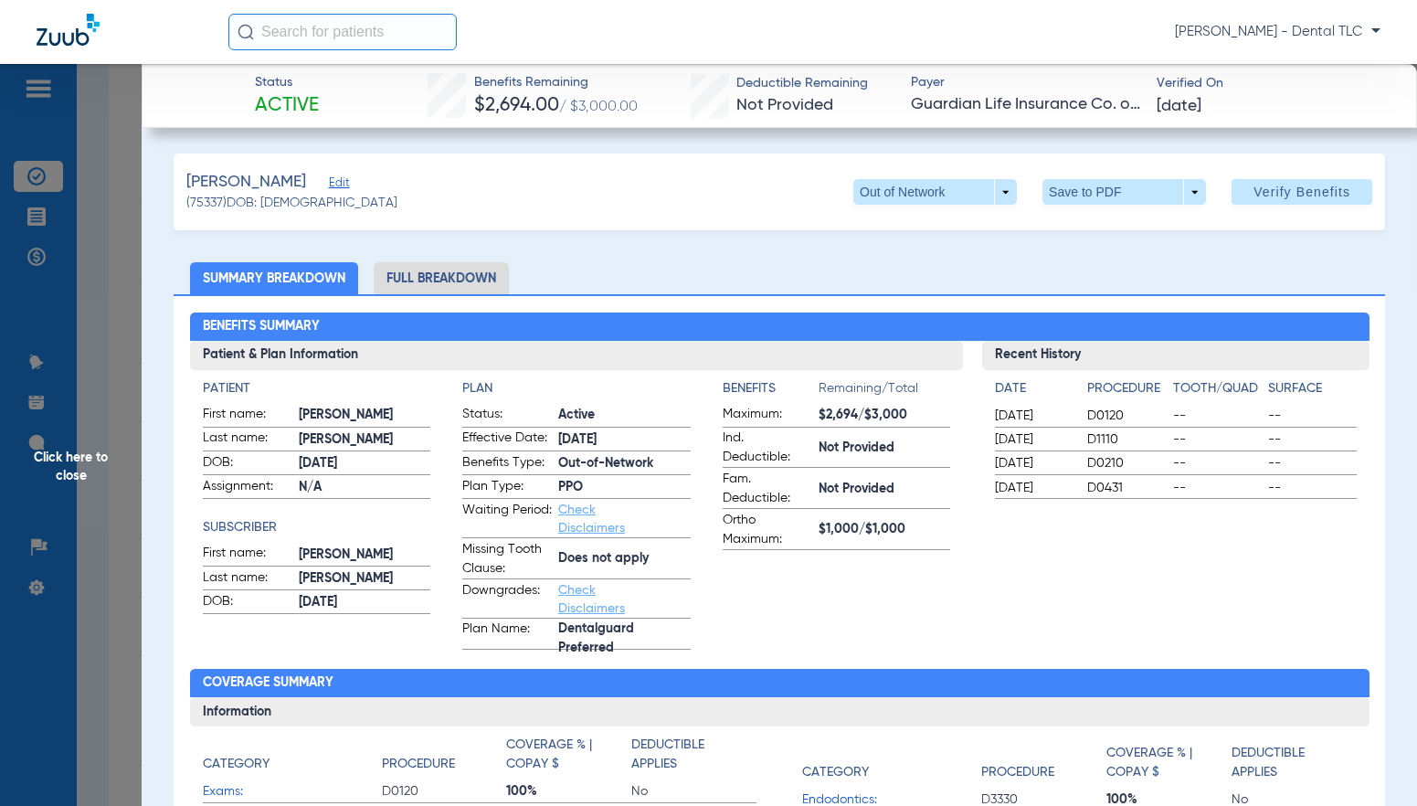
click at [460, 266] on li "Full Breakdown" at bounding box center [441, 278] width 135 height 32
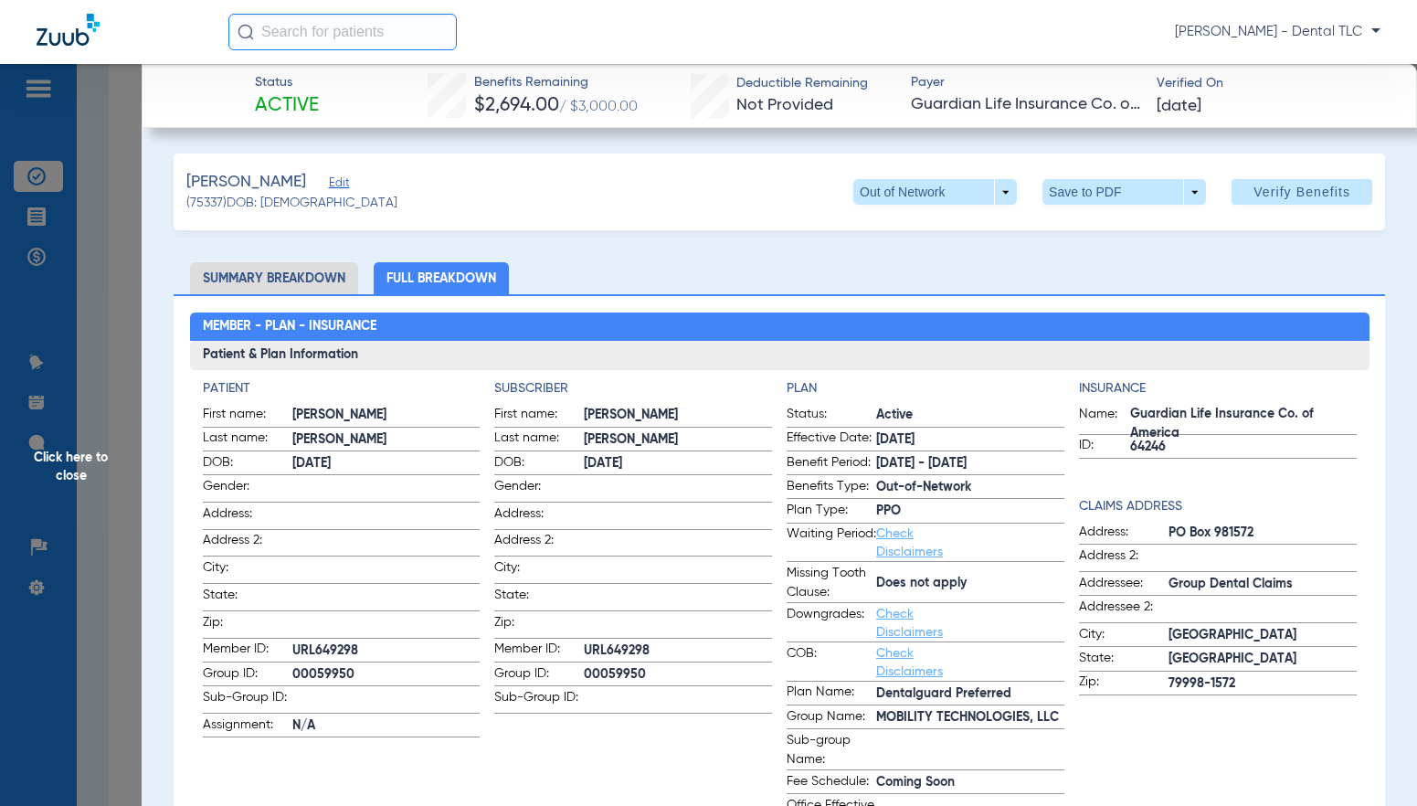
click at [42, 448] on span "Click here to close" at bounding box center [71, 467] width 142 height 806
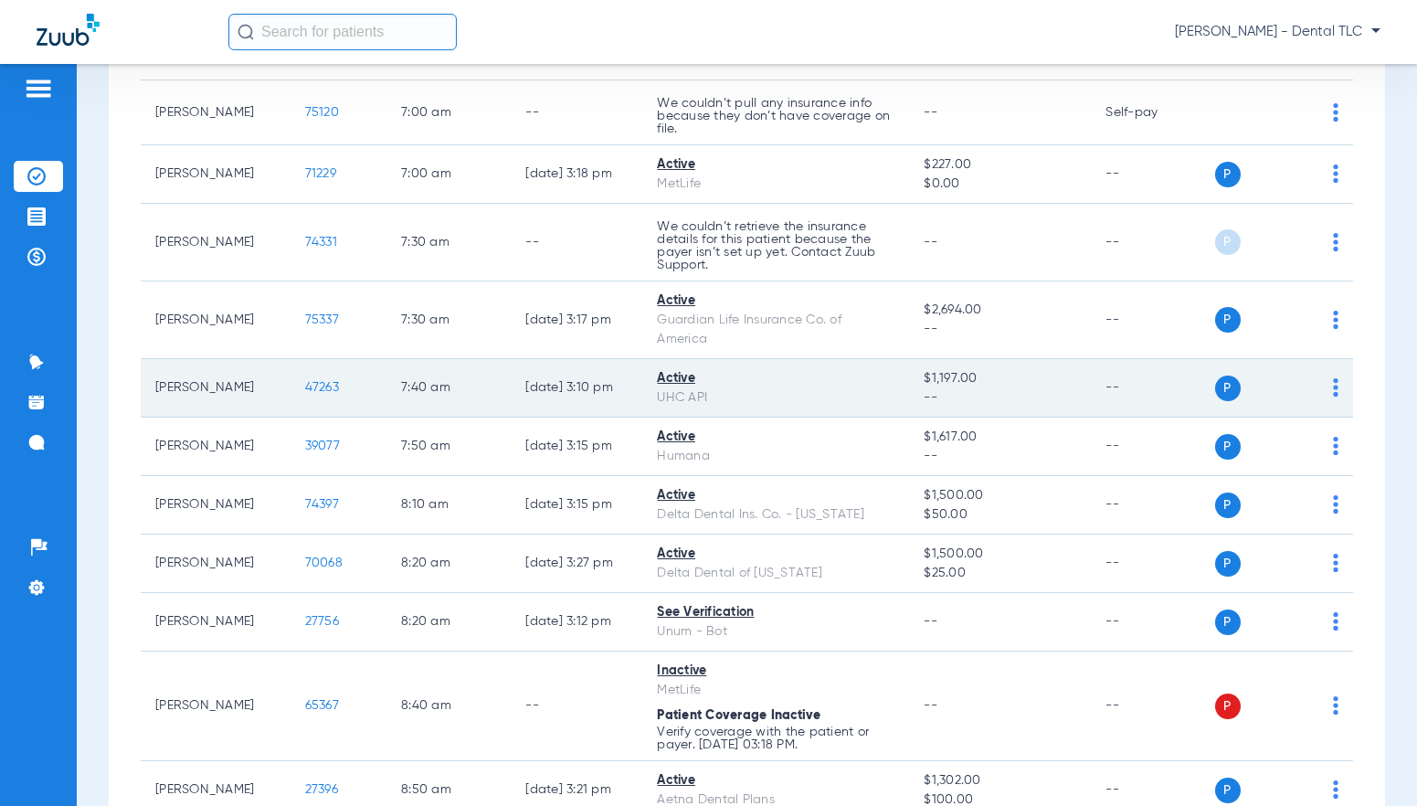
click at [305, 391] on span "47263" at bounding box center [322, 387] width 34 height 13
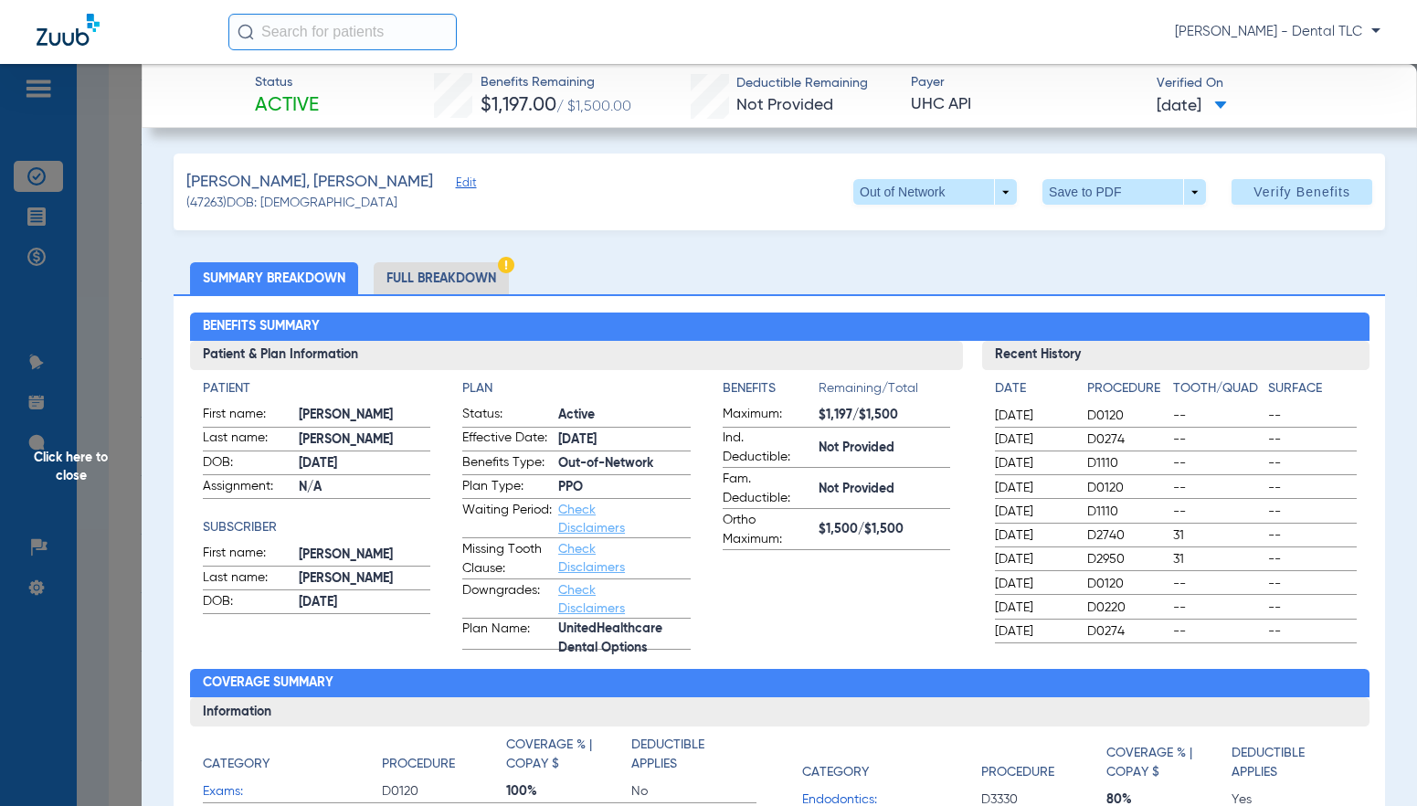
click at [72, 460] on span "Click here to close" at bounding box center [71, 467] width 142 height 806
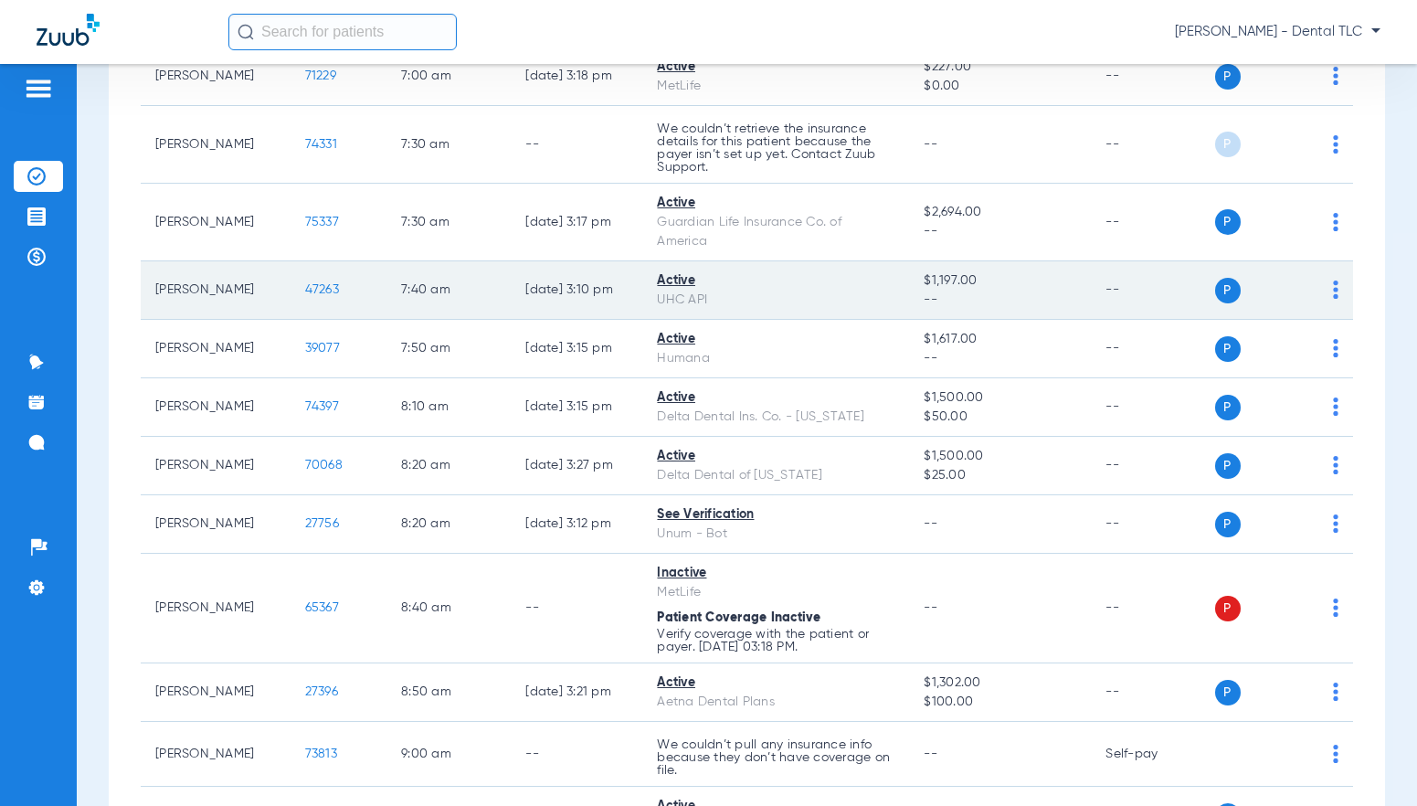
scroll to position [640, 0]
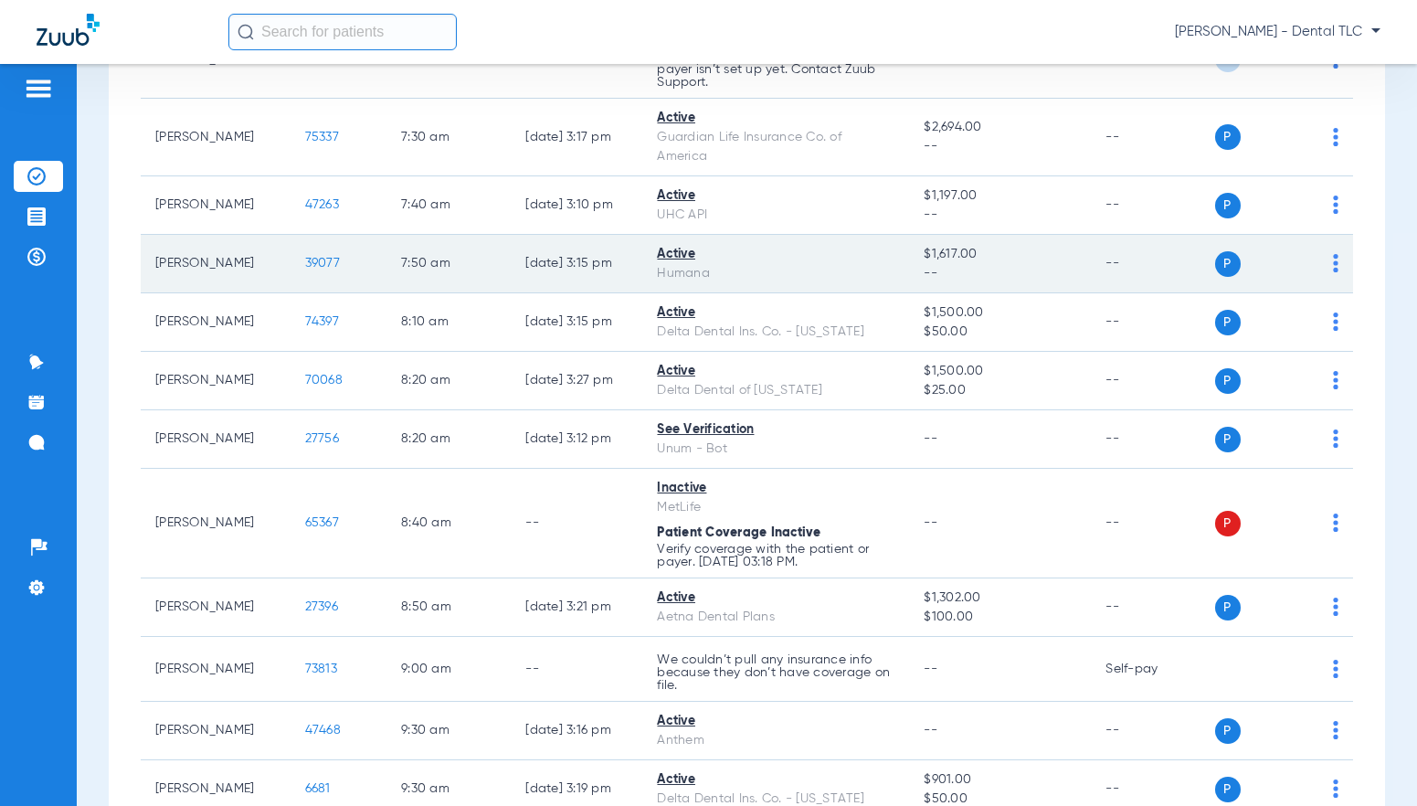
click at [305, 267] on span "39077" at bounding box center [322, 263] width 35 height 13
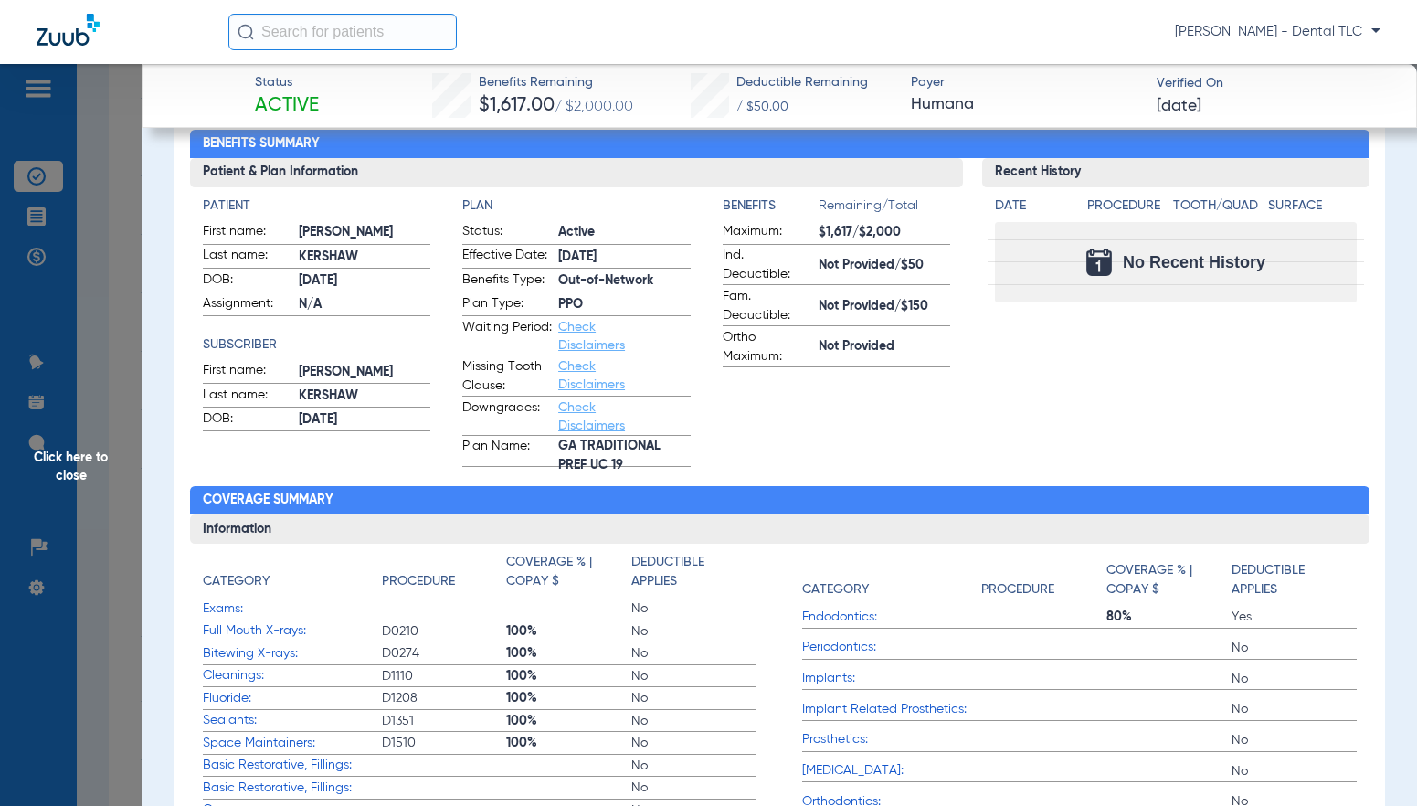
scroll to position [0, 0]
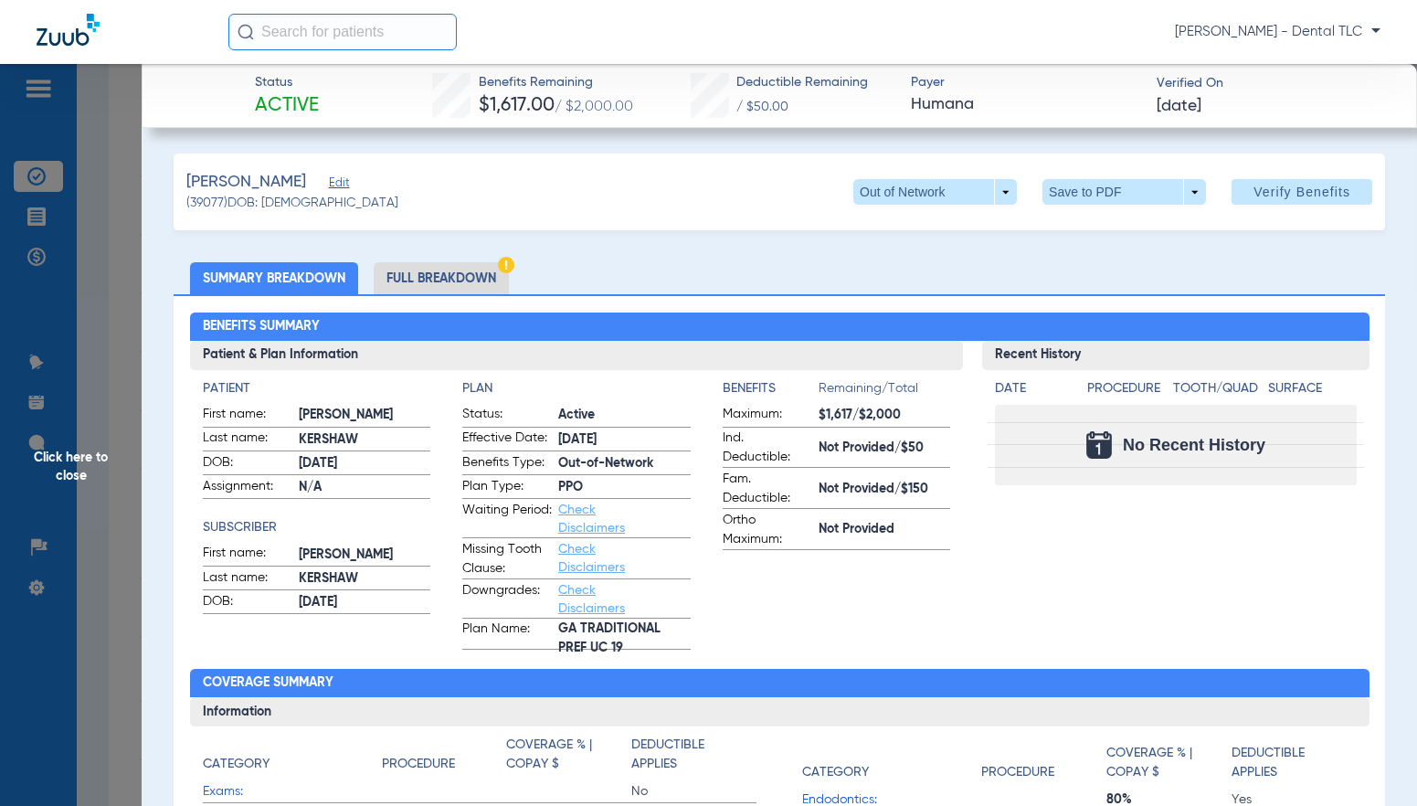
click at [408, 268] on li "Full Breakdown" at bounding box center [441, 278] width 135 height 32
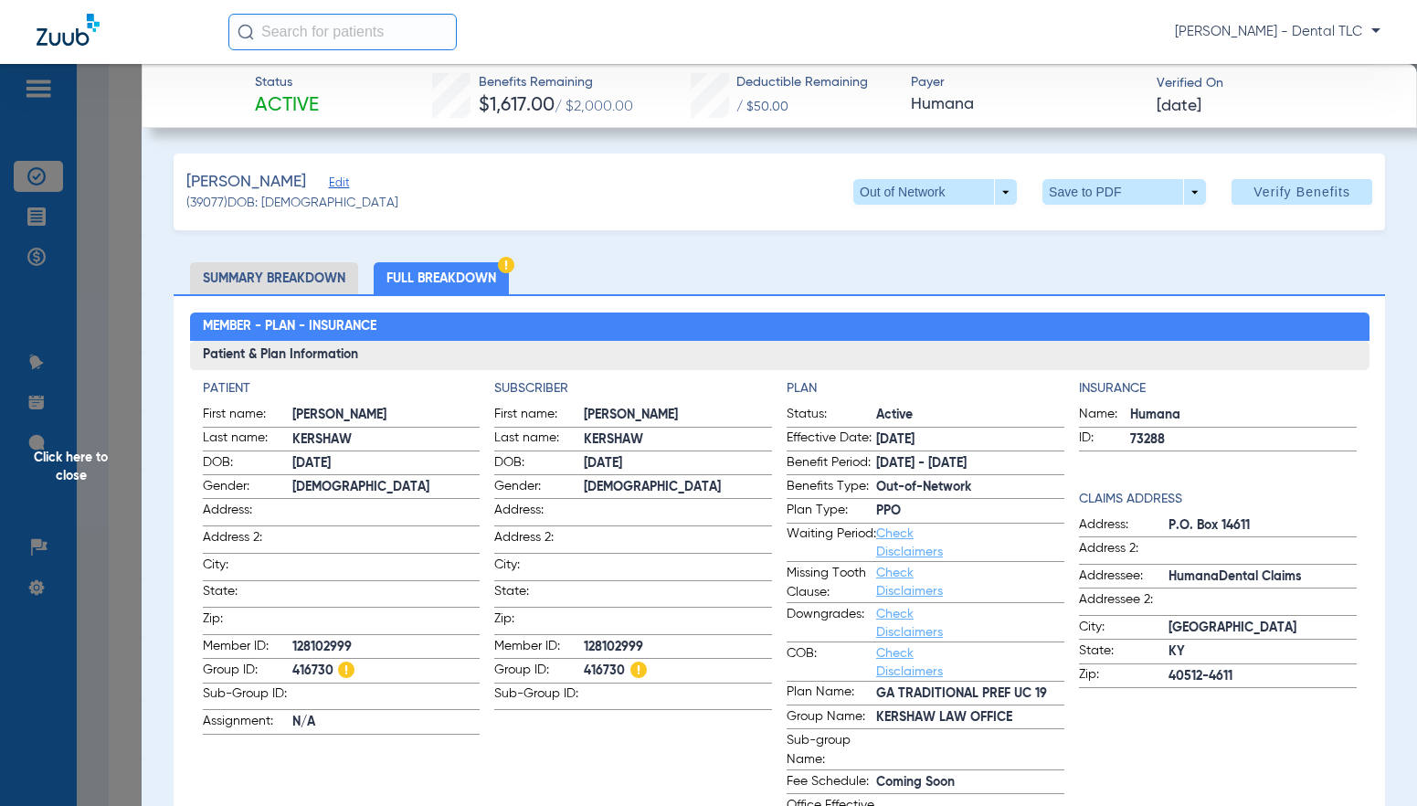
click at [73, 449] on span "Click here to close" at bounding box center [71, 467] width 142 height 806
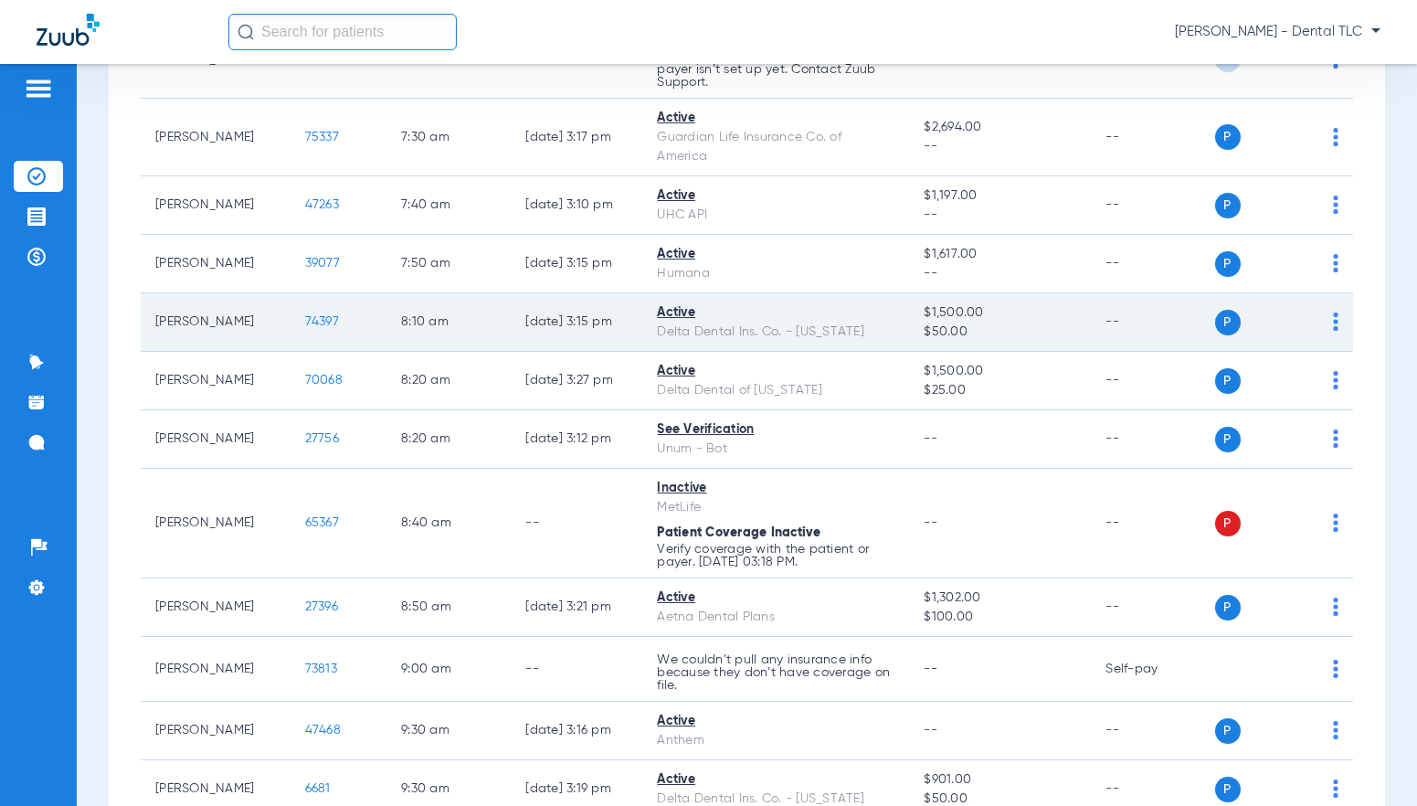
click at [310, 322] on span "74397" at bounding box center [322, 321] width 34 height 13
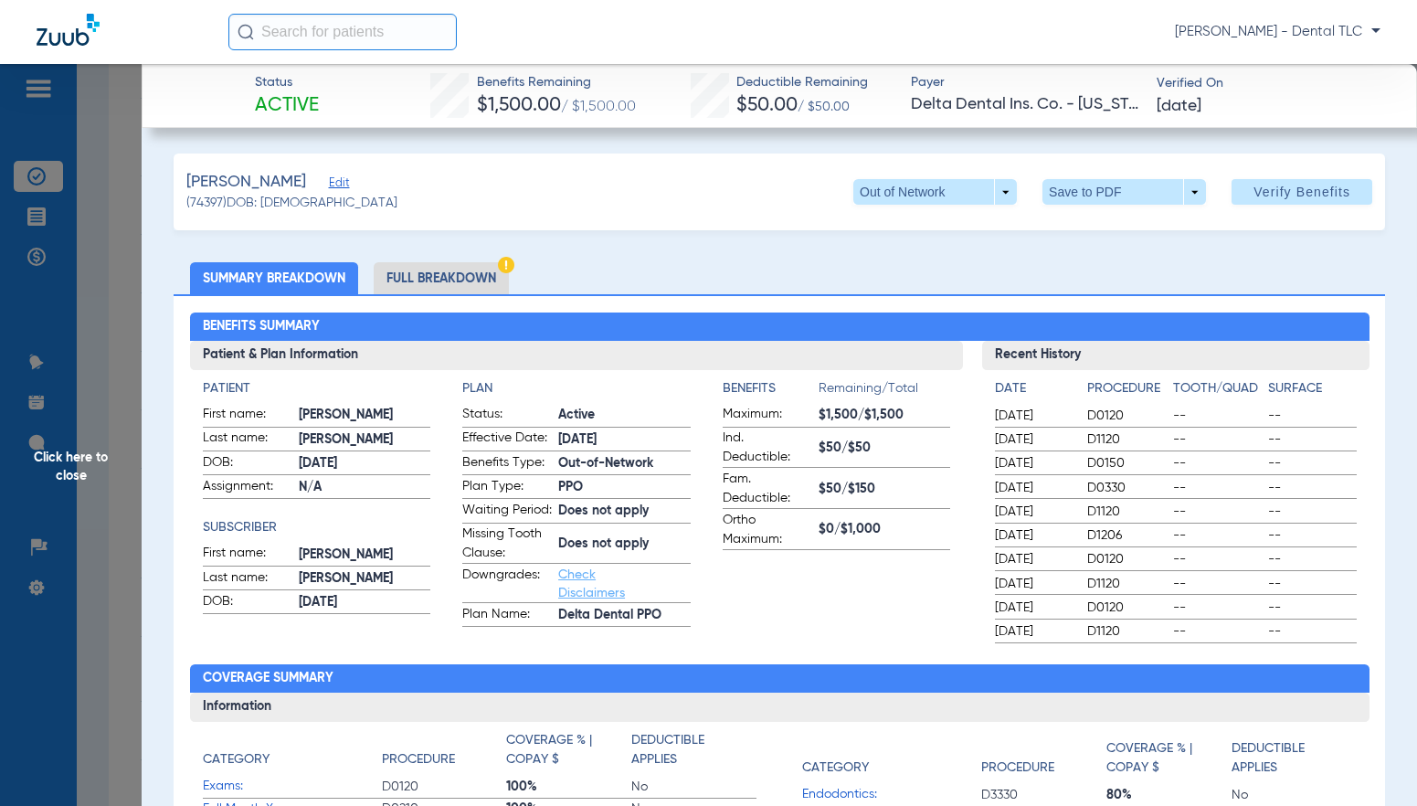
click at [412, 276] on li "Full Breakdown" at bounding box center [441, 278] width 135 height 32
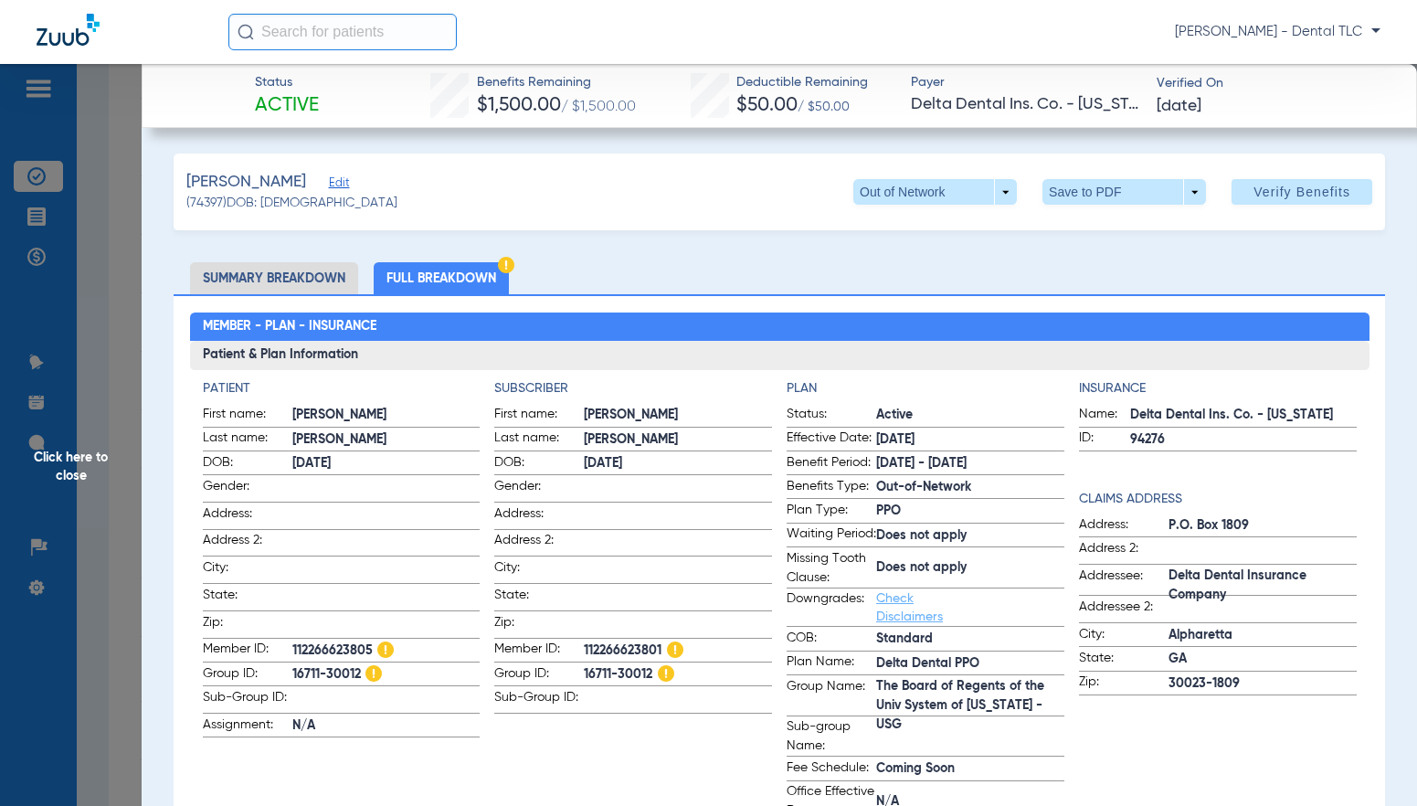
click at [75, 475] on span "Click here to close" at bounding box center [71, 467] width 142 height 806
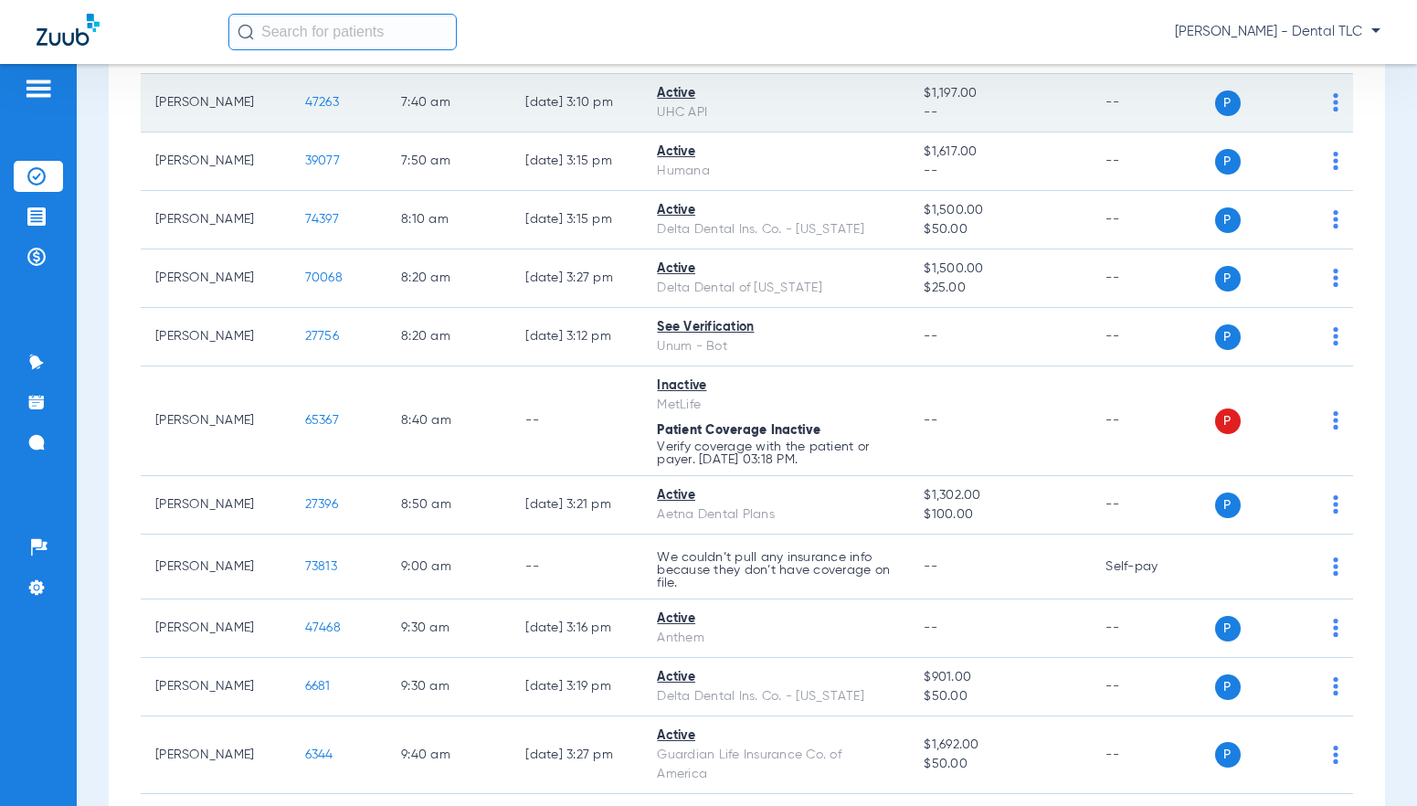
scroll to position [822, 0]
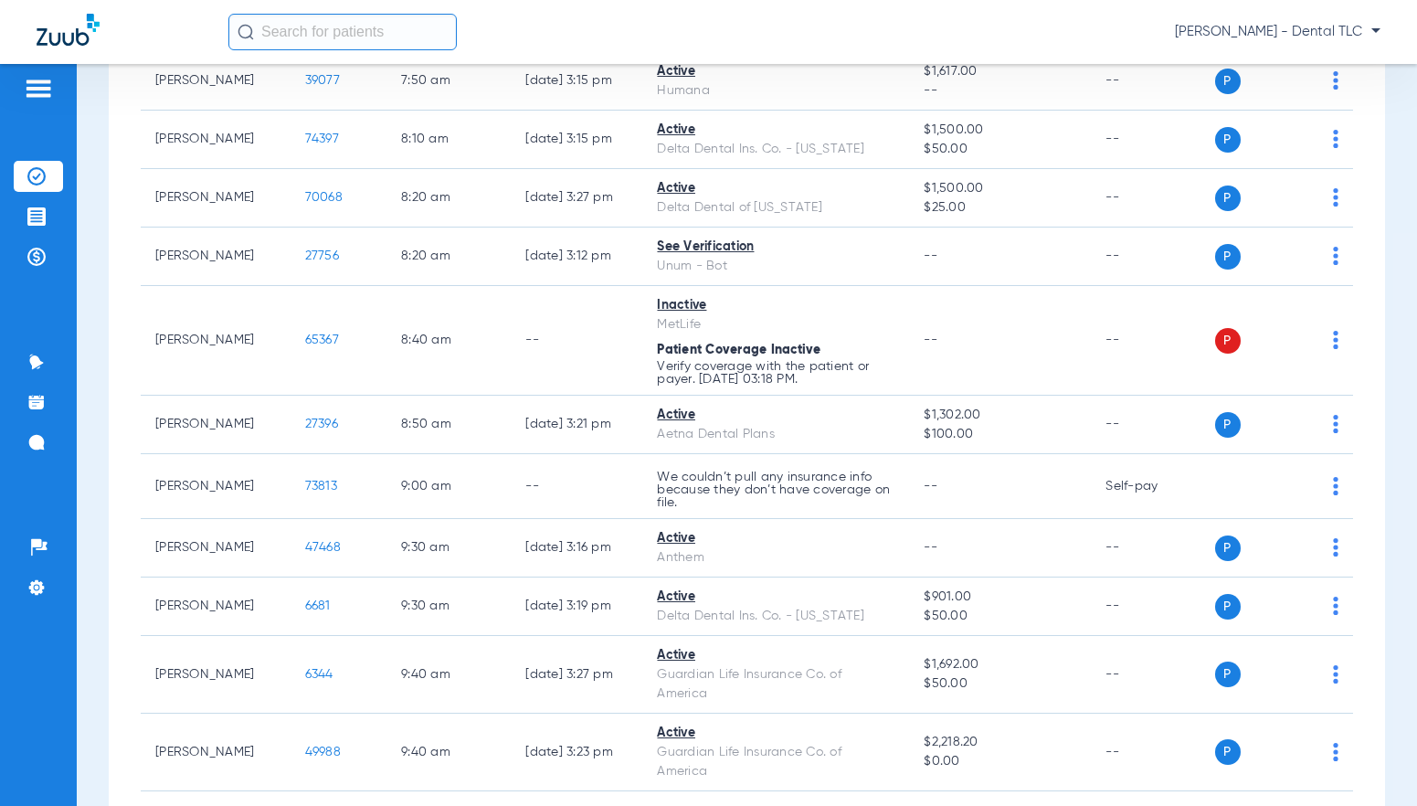
click at [293, 207] on td "70068" at bounding box center [339, 198] width 96 height 58
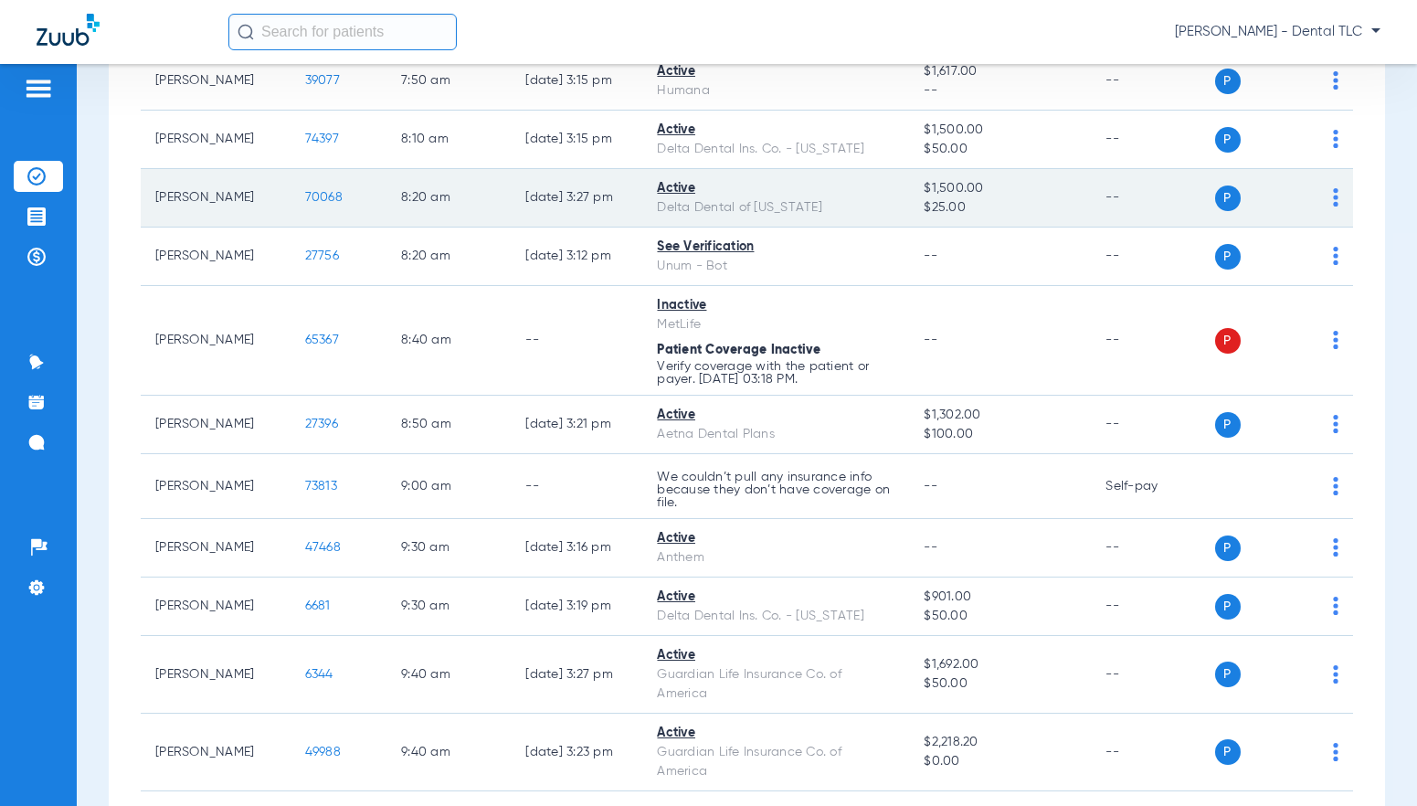
click at [305, 202] on span "70068" at bounding box center [323, 197] width 37 height 13
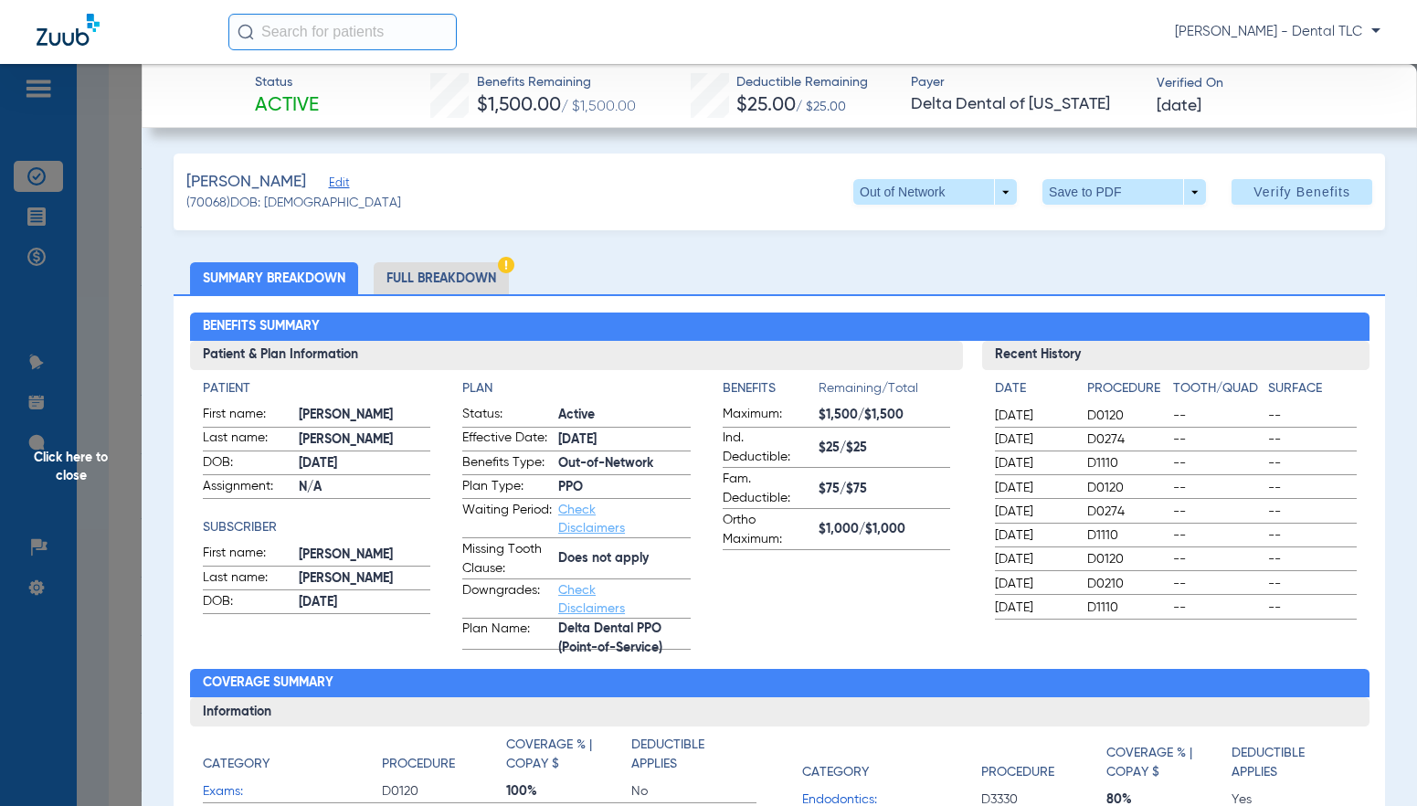
click at [451, 288] on li "Full Breakdown" at bounding box center [441, 278] width 135 height 32
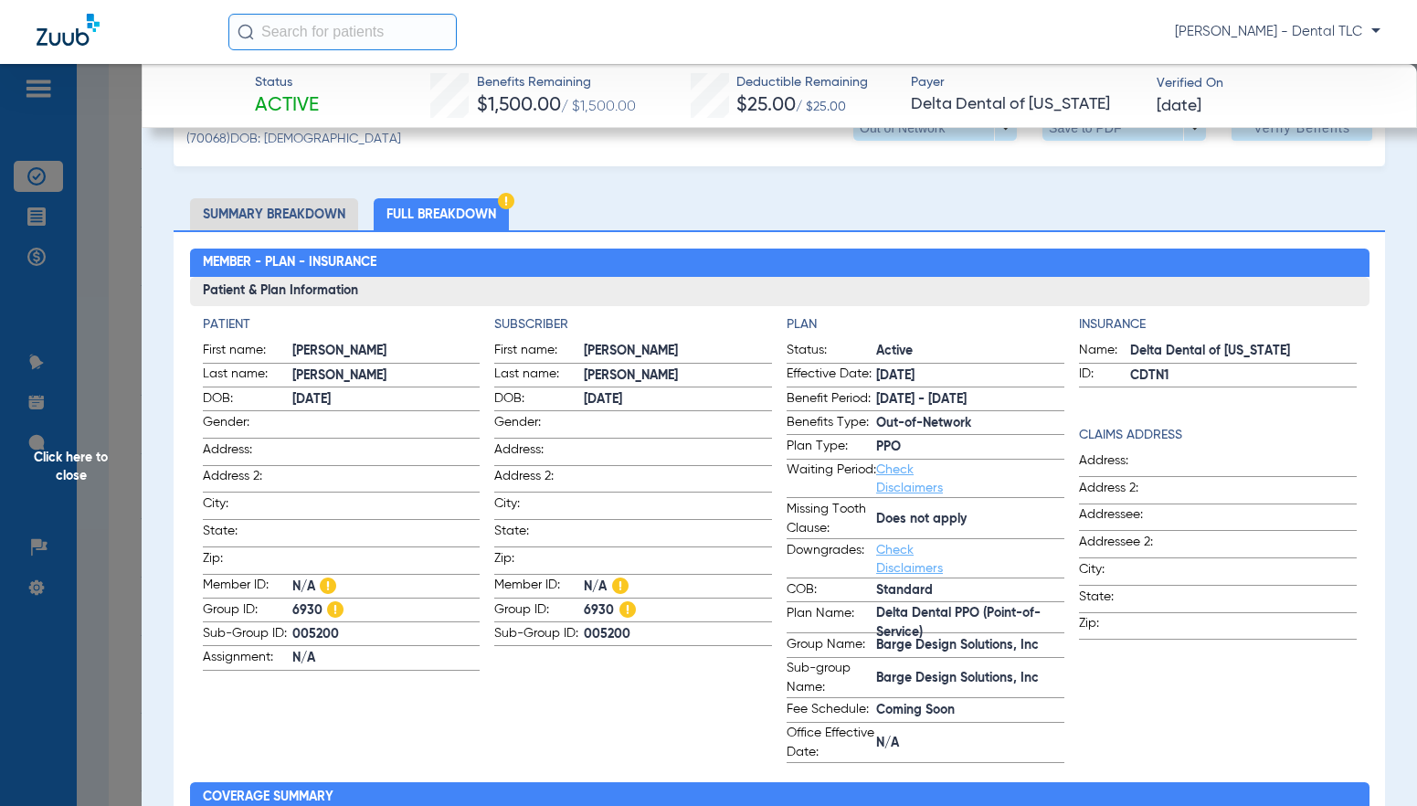
scroll to position [91, 0]
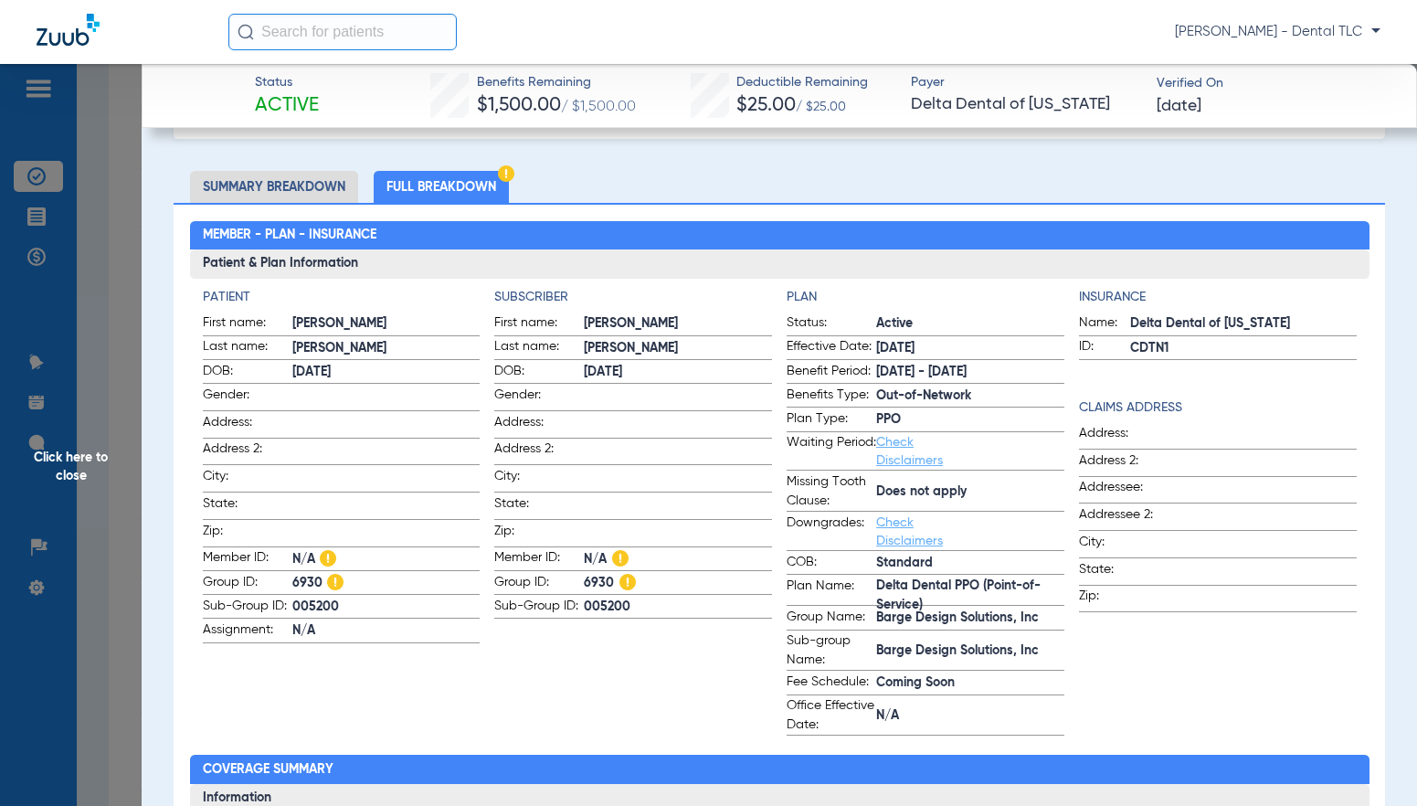
click at [69, 460] on span "Click here to close" at bounding box center [71, 467] width 142 height 806
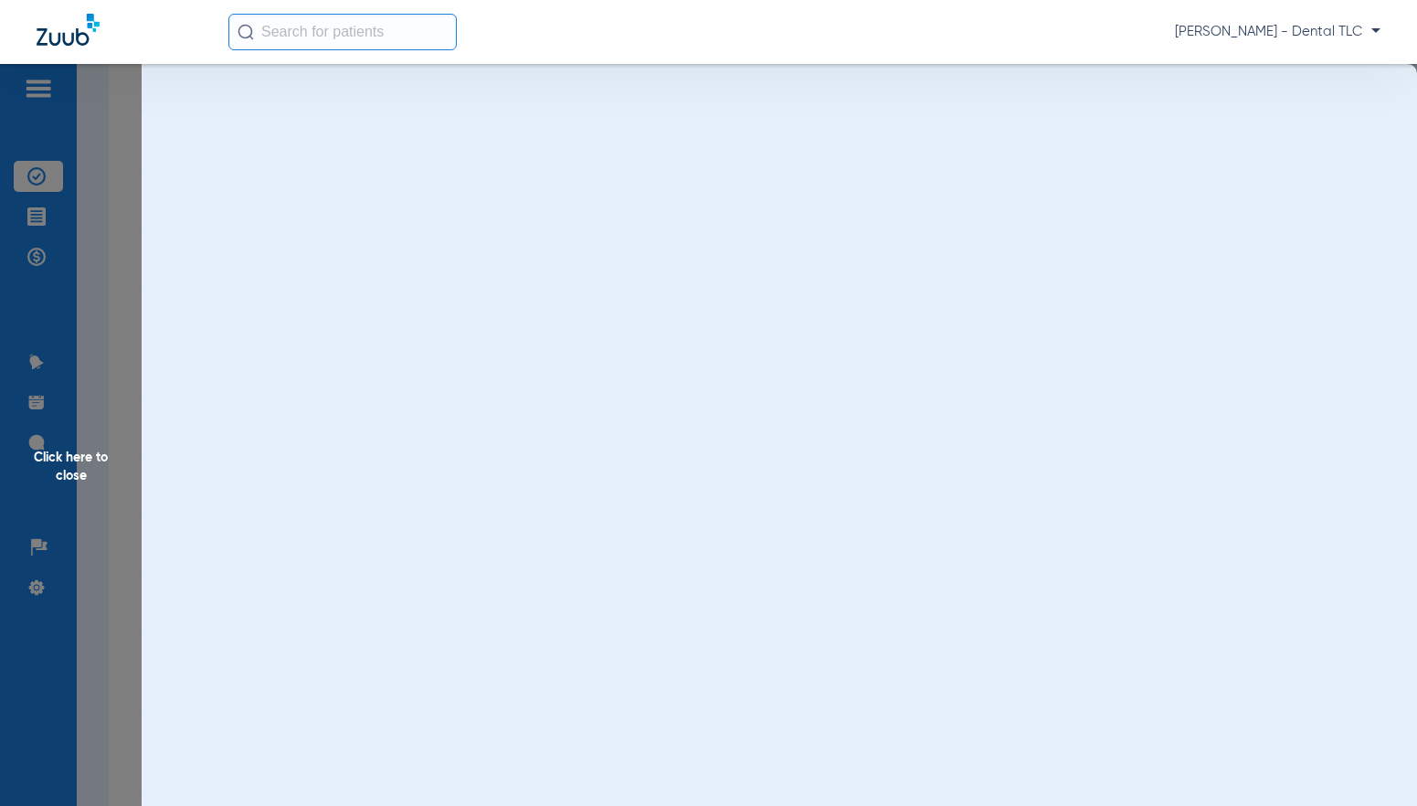
scroll to position [0, 0]
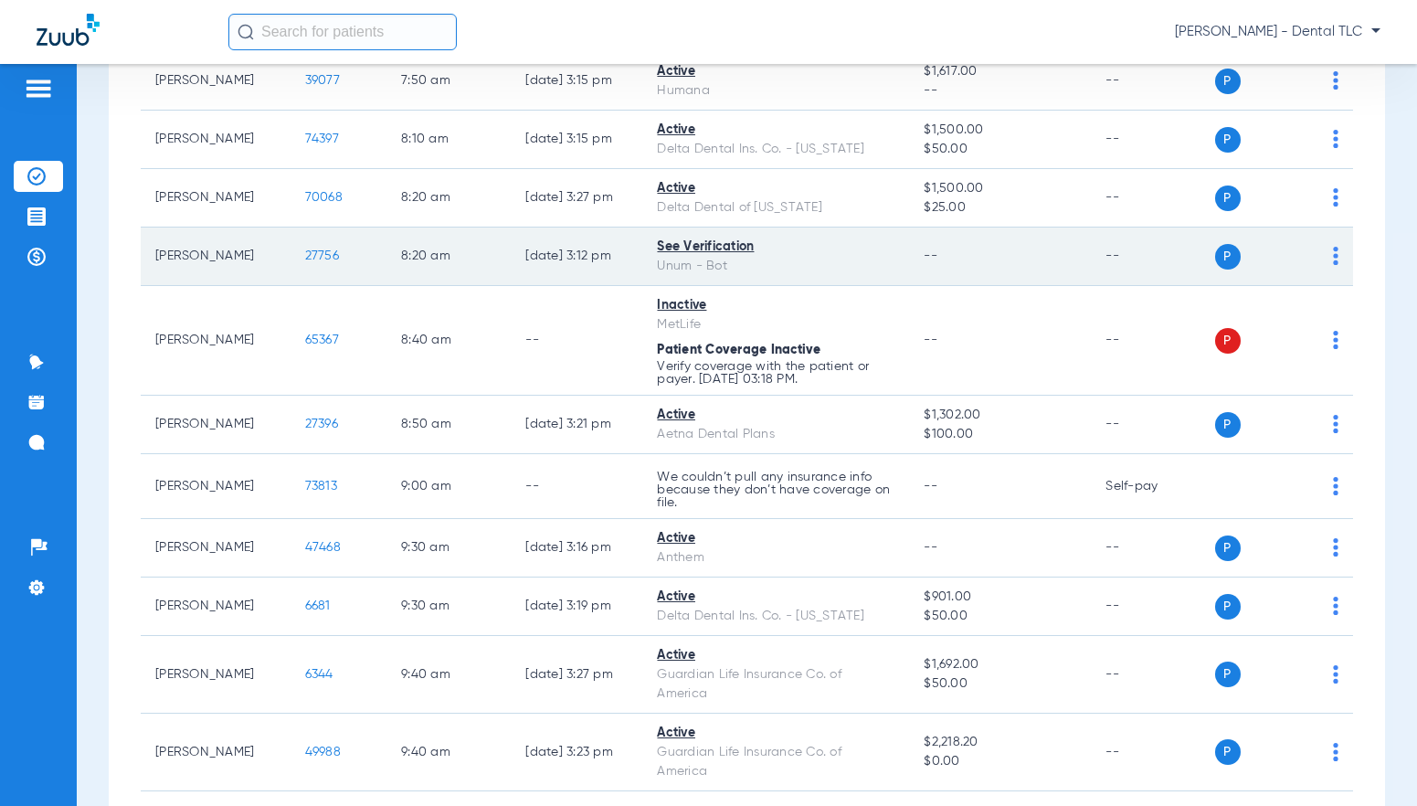
click at [305, 254] on span "27756" at bounding box center [322, 255] width 34 height 13
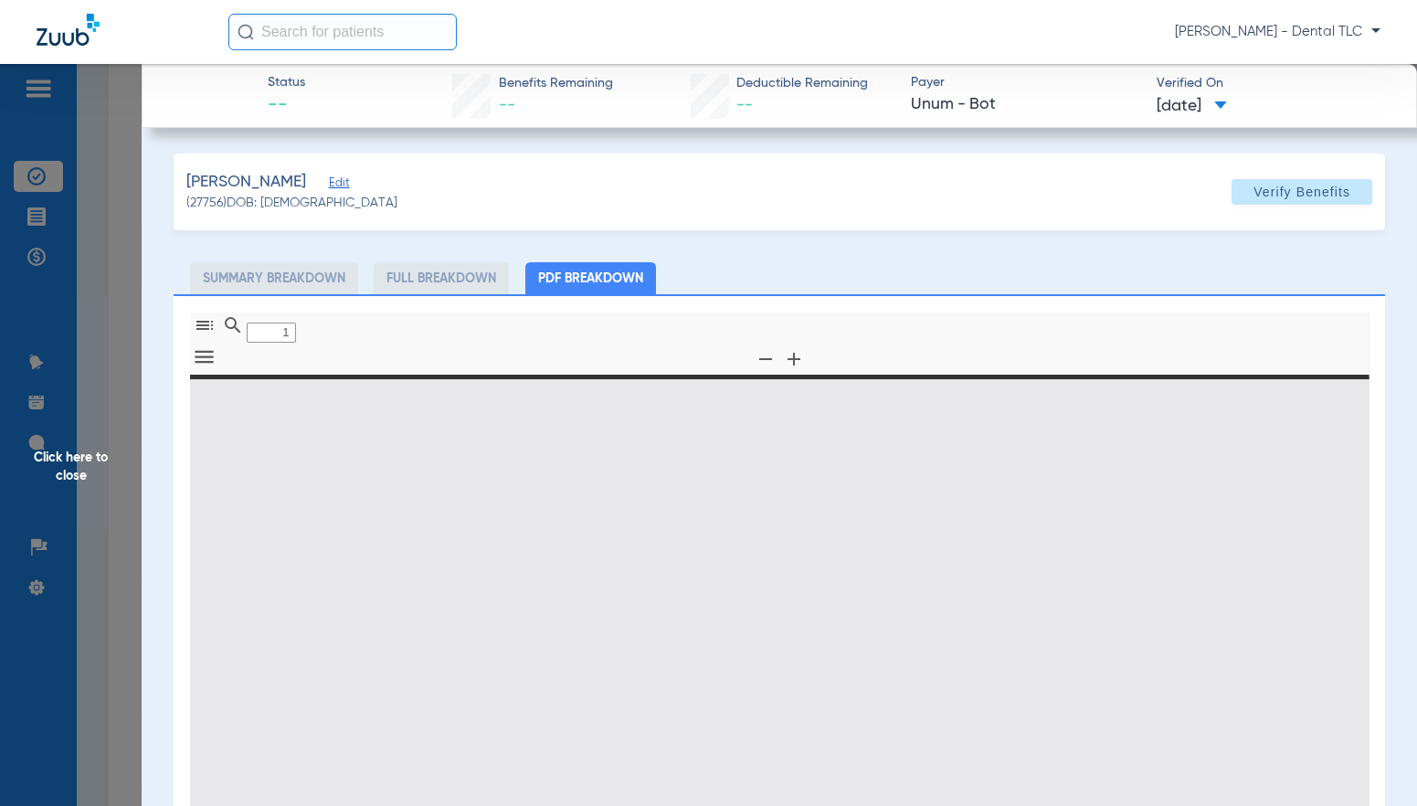
type input "0"
select select "page-width"
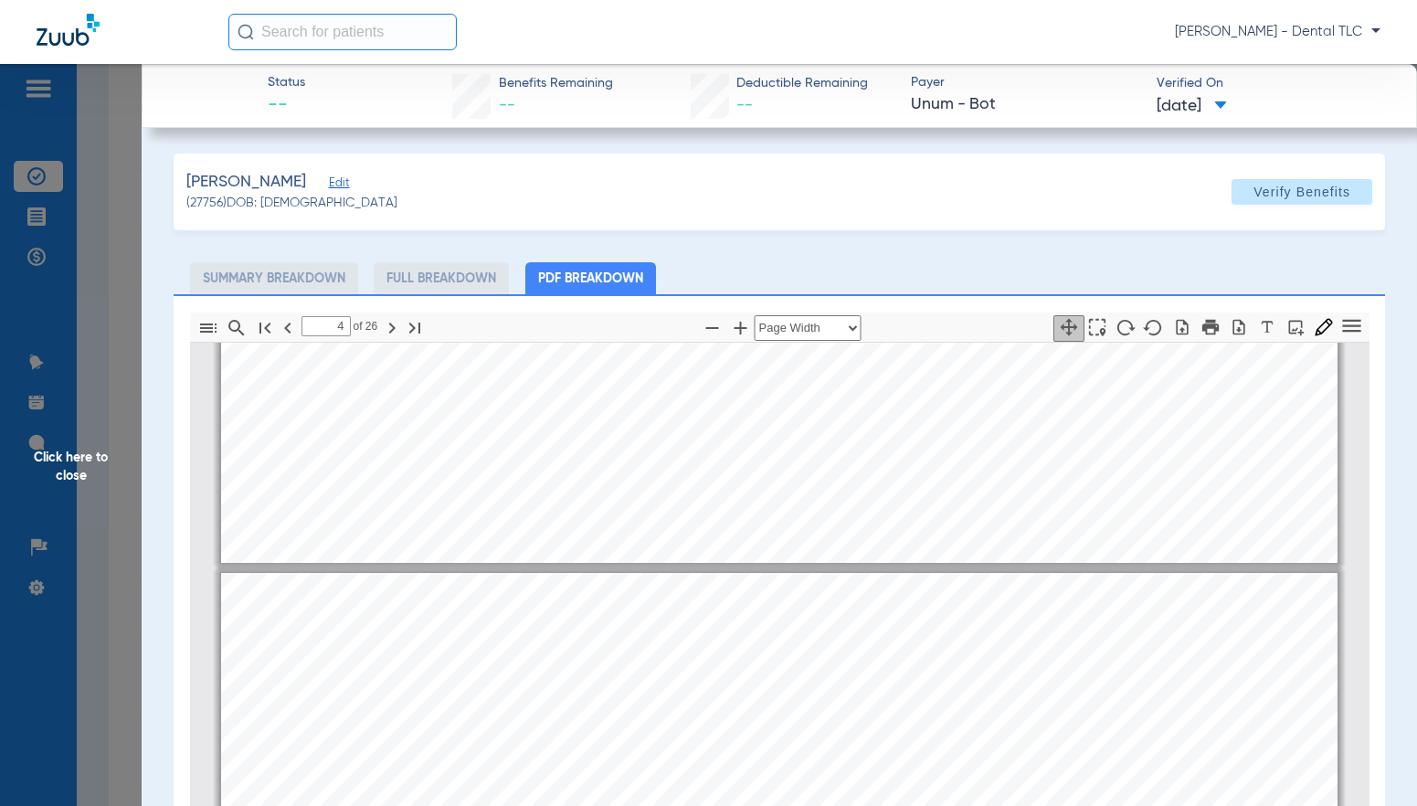
scroll to position [1105, 0]
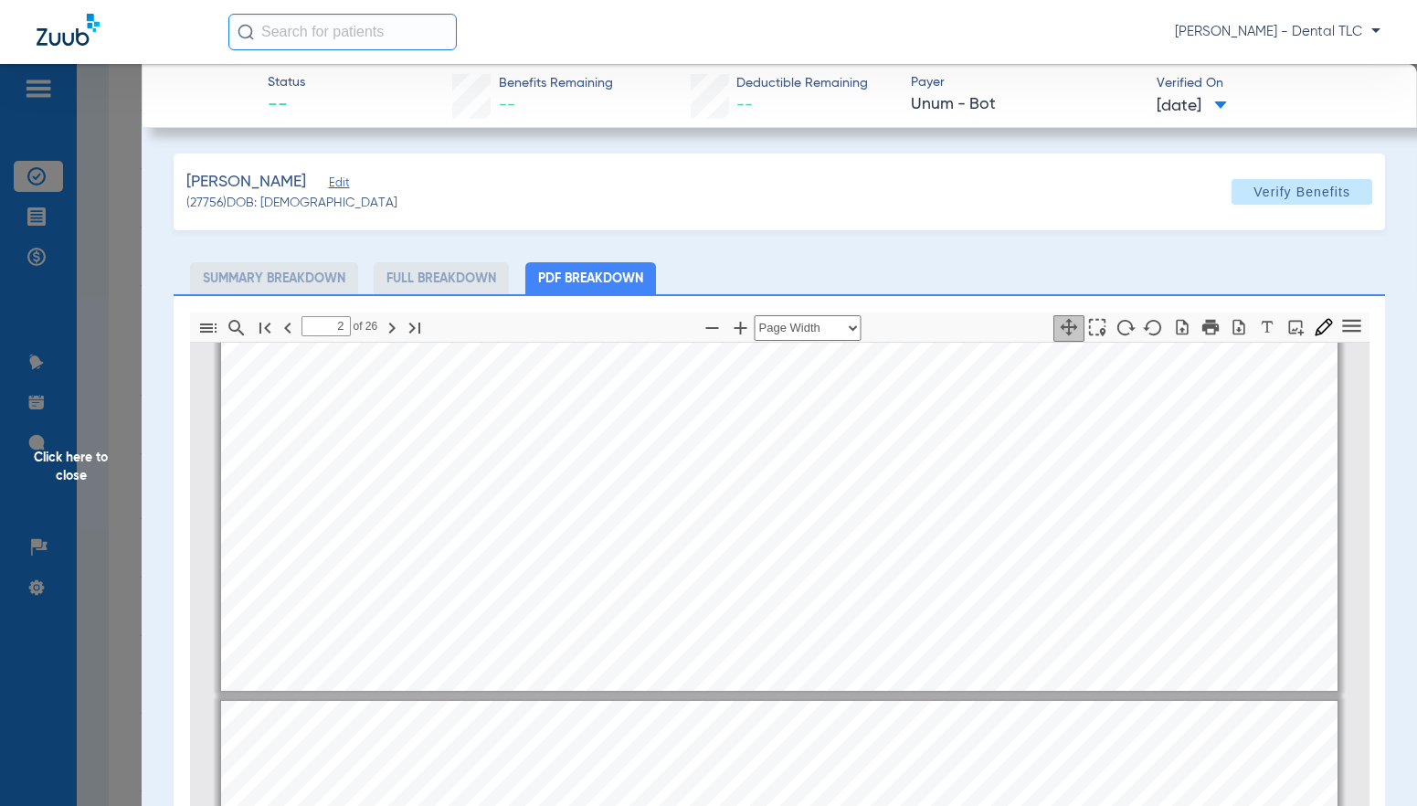
type input "1"
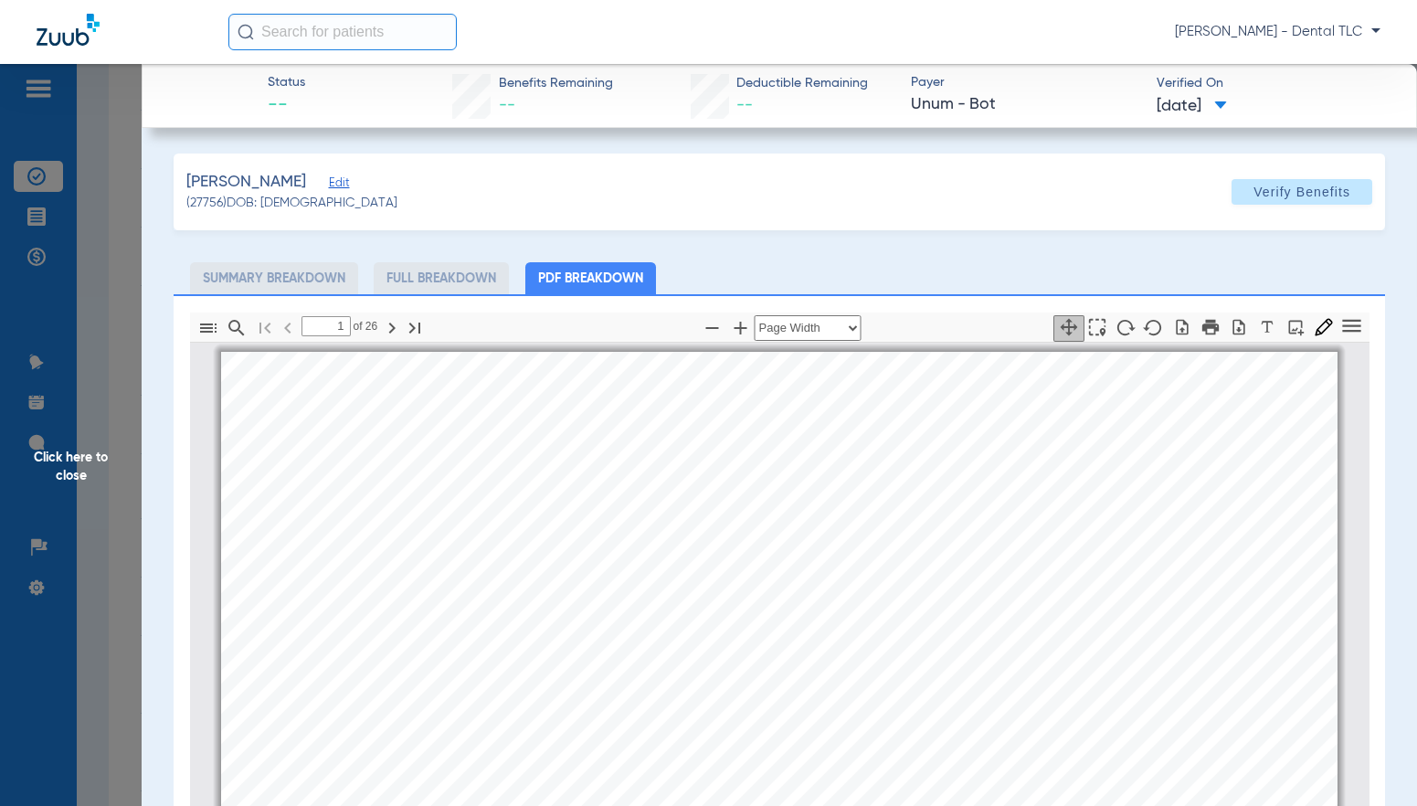
click at [89, 466] on span "Click here to close" at bounding box center [71, 467] width 142 height 806
